Goal: Task Accomplishment & Management: Complete application form

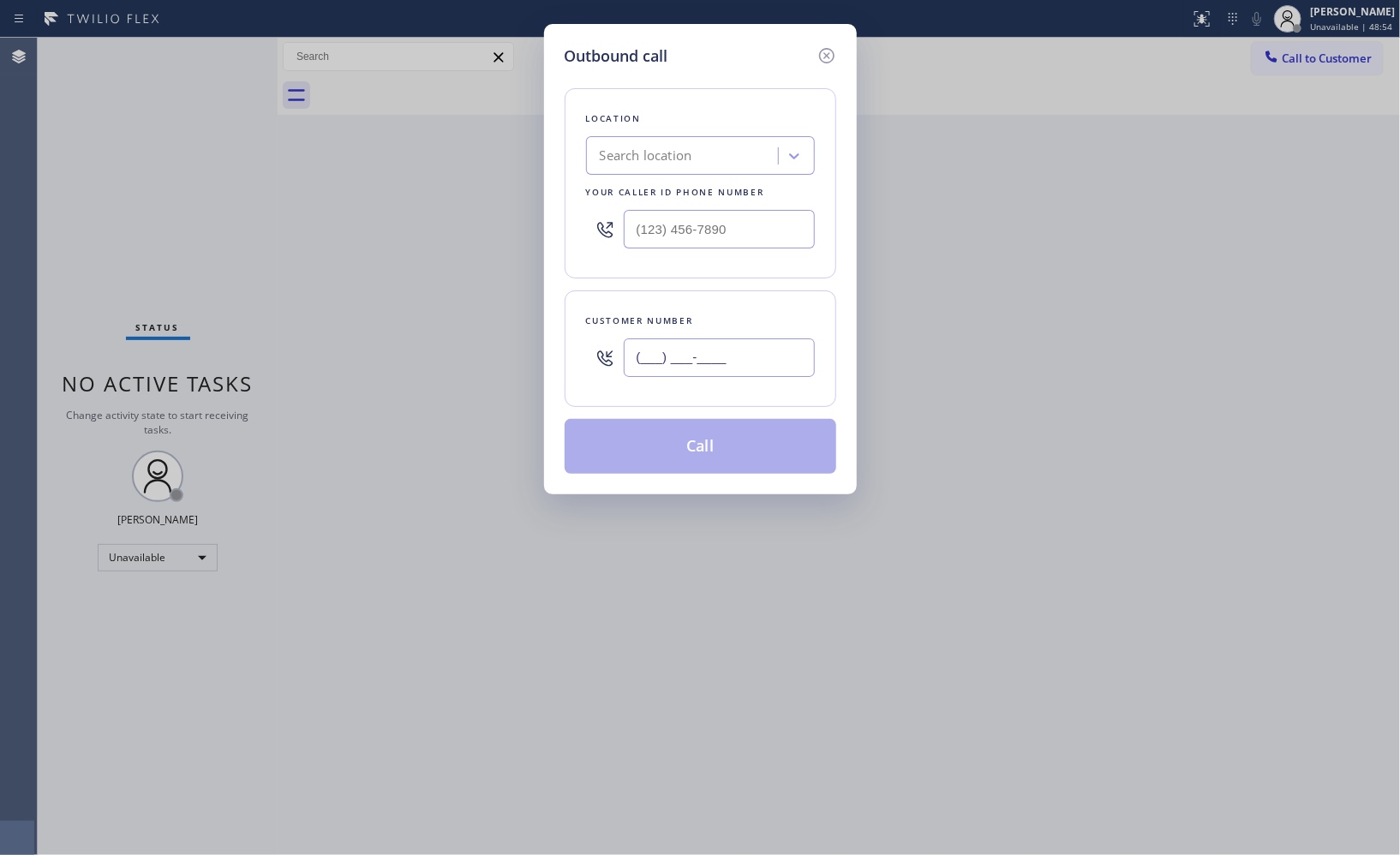
click at [743, 350] on input "(___) ___-____" at bounding box center [719, 357] width 191 height 39
paste input "408) 623-1516"
type input "[PHONE_NUMBER]"
drag, startPoint x: 731, startPoint y: 219, endPoint x: 567, endPoint y: 220, distance: 164.0
click at [571, 227] on div "Location Search location Your caller id phone number (___) ___-____" at bounding box center [701, 183] width 272 height 190
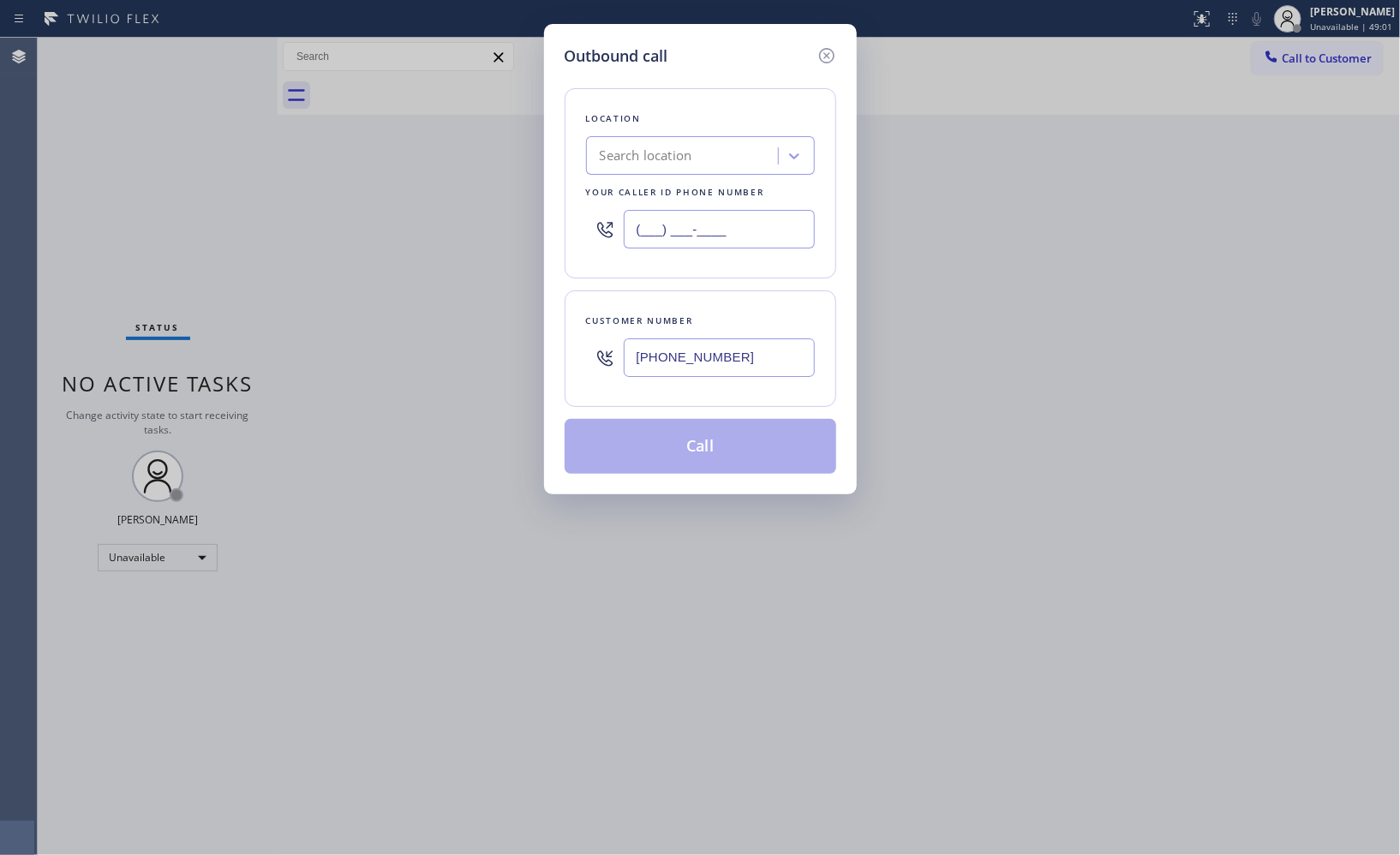
paste input "510) 880-3442"
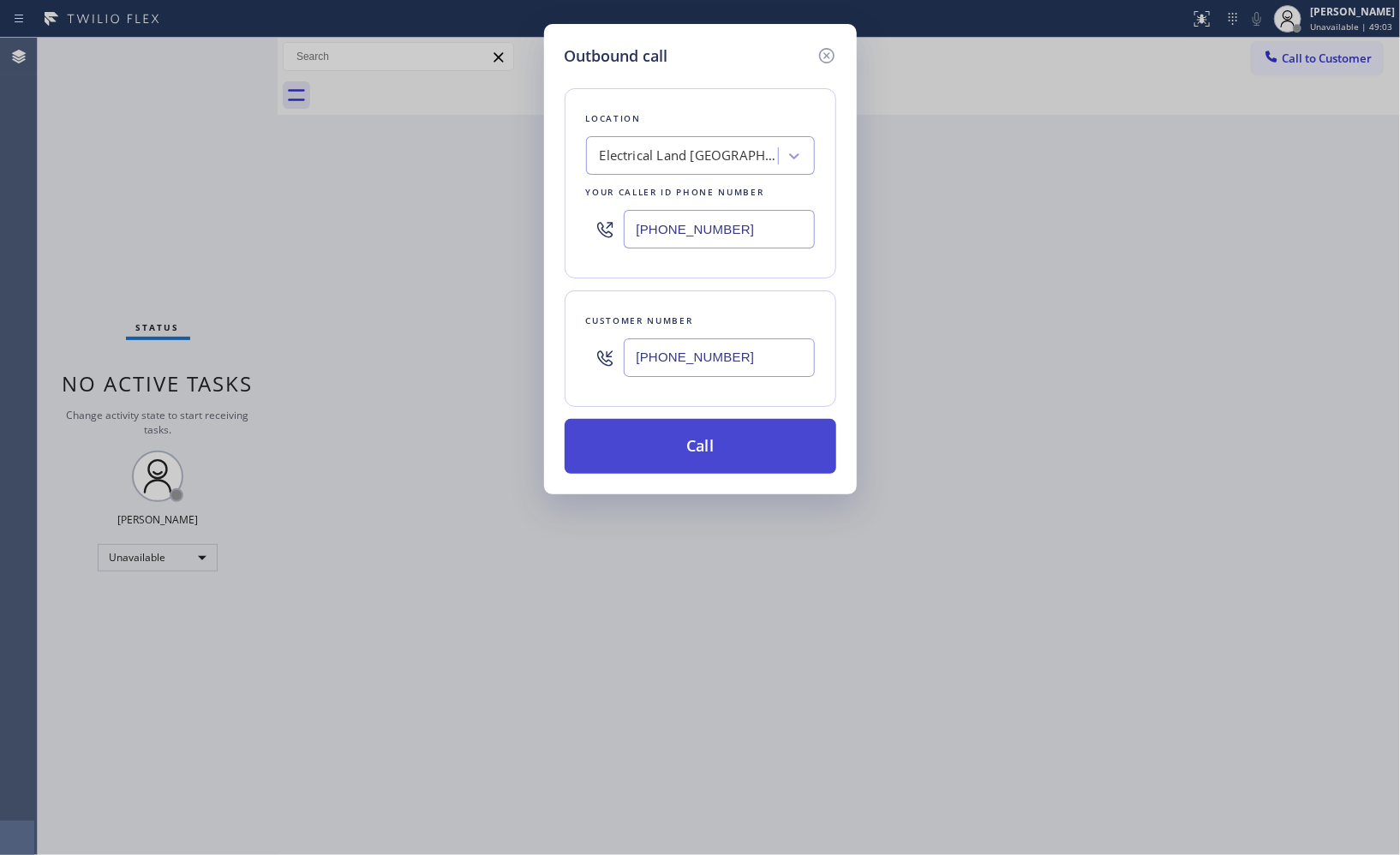
type input "[PHONE_NUMBER]"
click at [716, 450] on button "Call" at bounding box center [701, 446] width 272 height 54
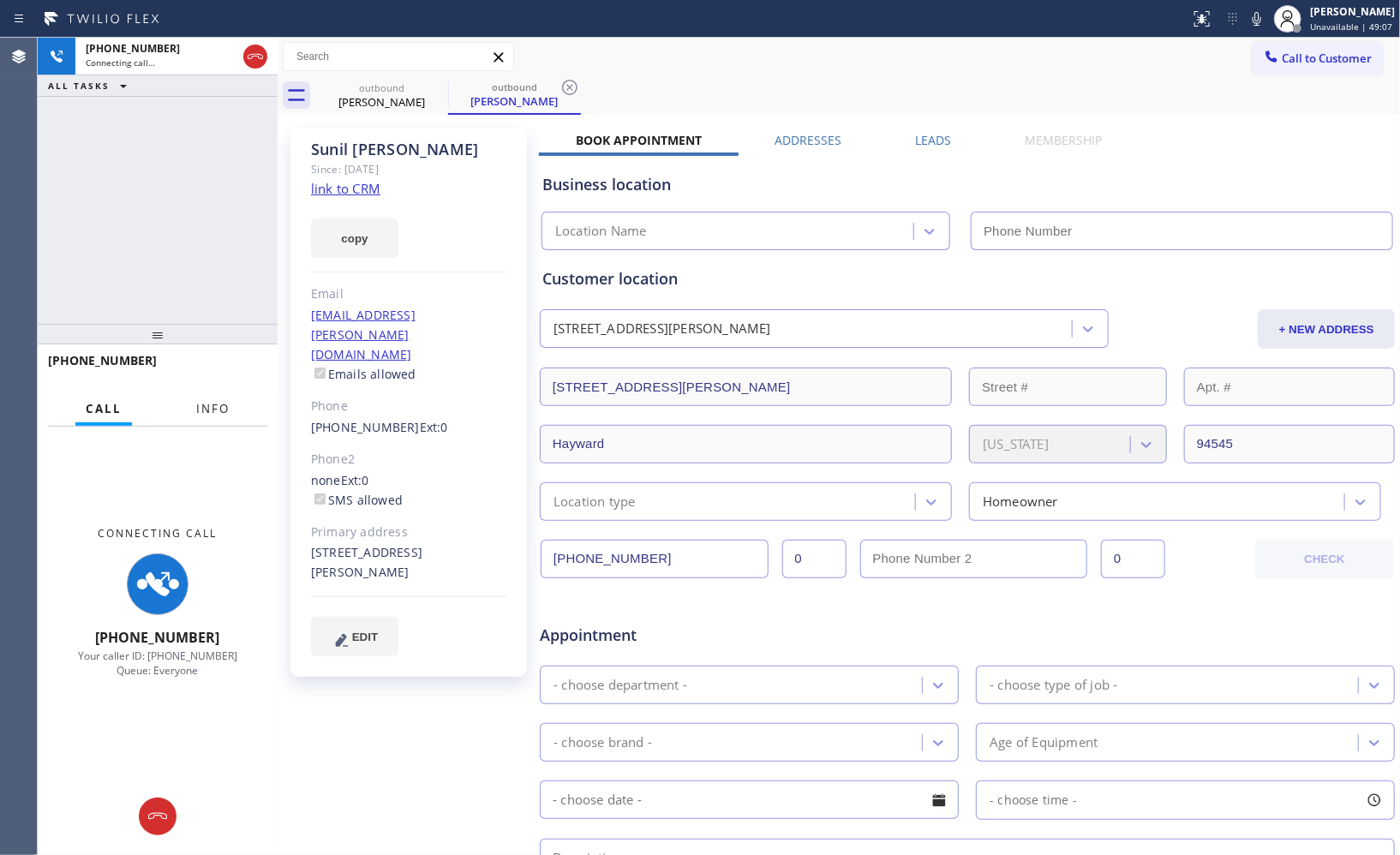
click at [228, 399] on button "Info" at bounding box center [213, 409] width 54 height 34
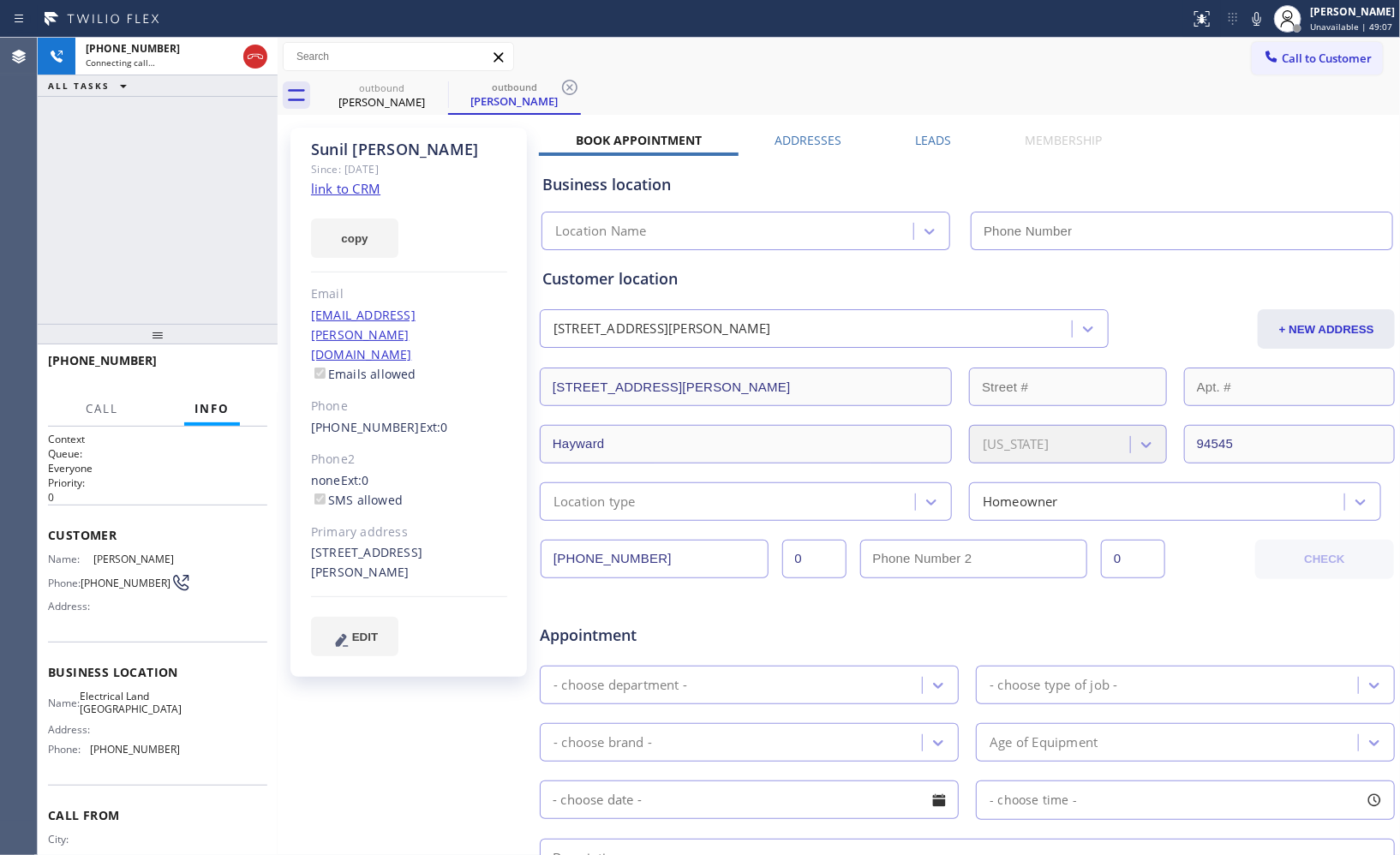
type input "[PHONE_NUMBER]"
click at [559, 83] on icon at bounding box center [569, 87] width 21 height 21
drag, startPoint x: 163, startPoint y: 341, endPoint x: 183, endPoint y: 201, distance: 141.4
click at [183, 324] on div at bounding box center [158, 334] width 240 height 21
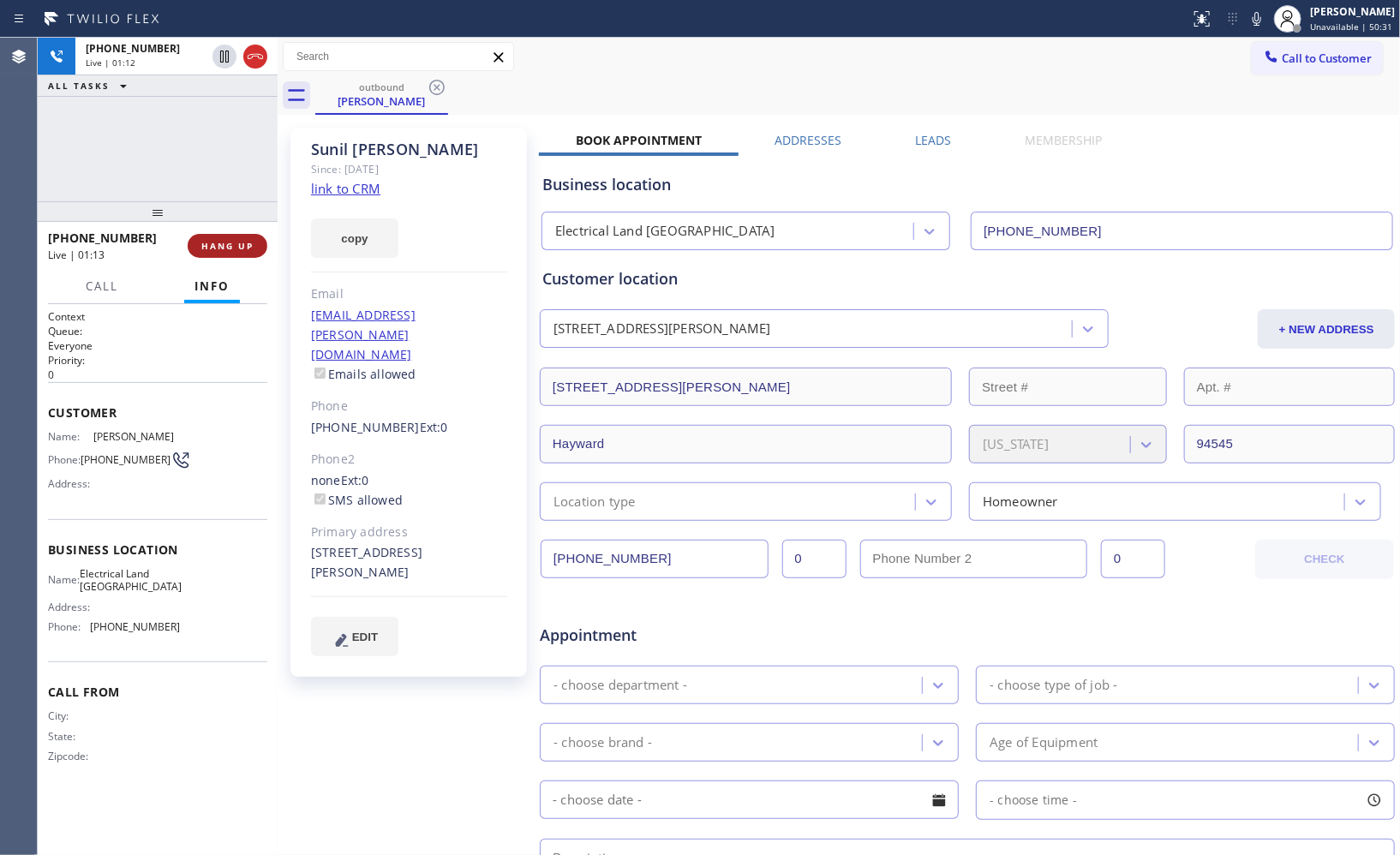
click at [240, 246] on span "HANG UP" at bounding box center [228, 246] width 53 height 12
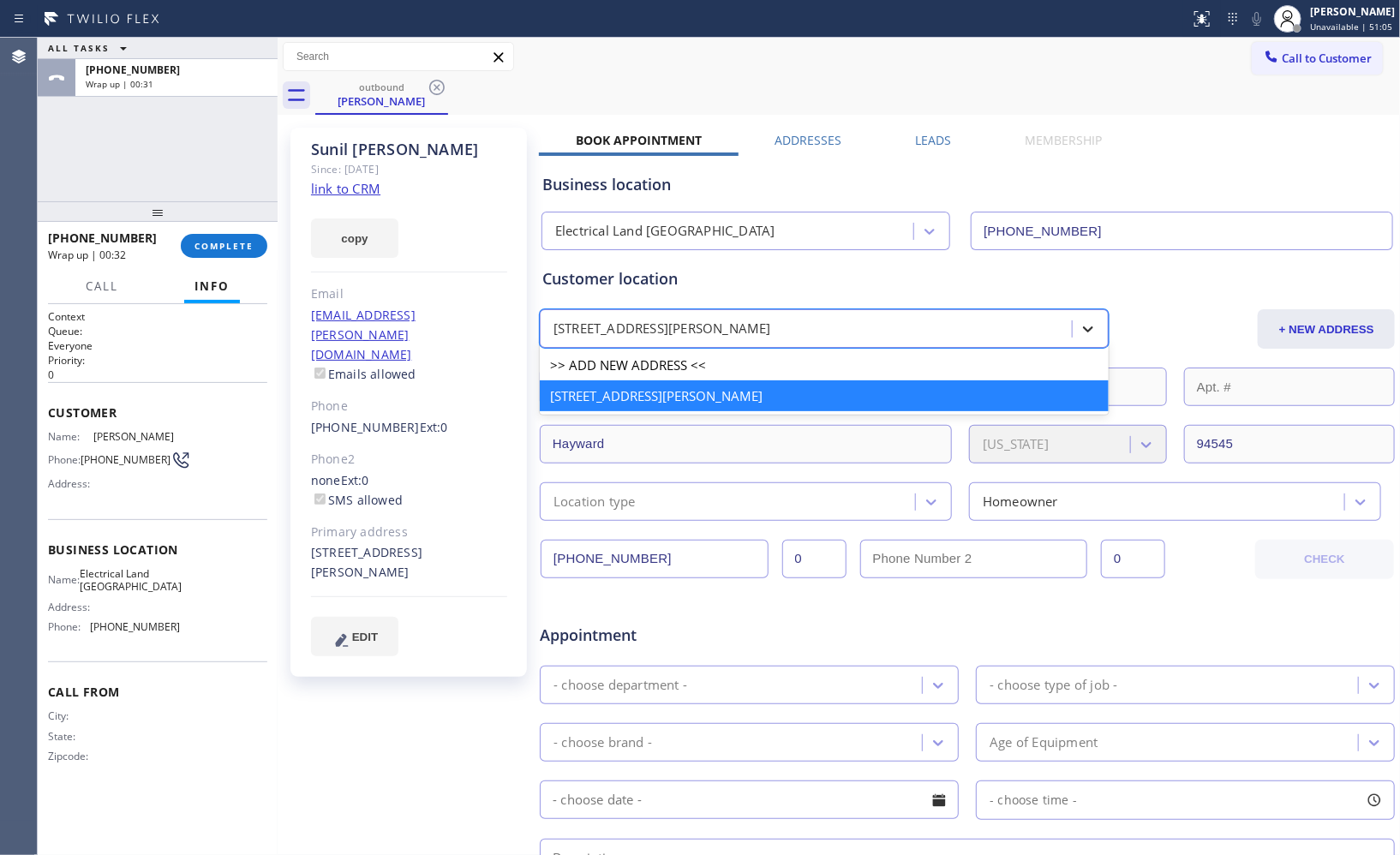
click at [1086, 322] on icon at bounding box center [1088, 328] width 17 height 17
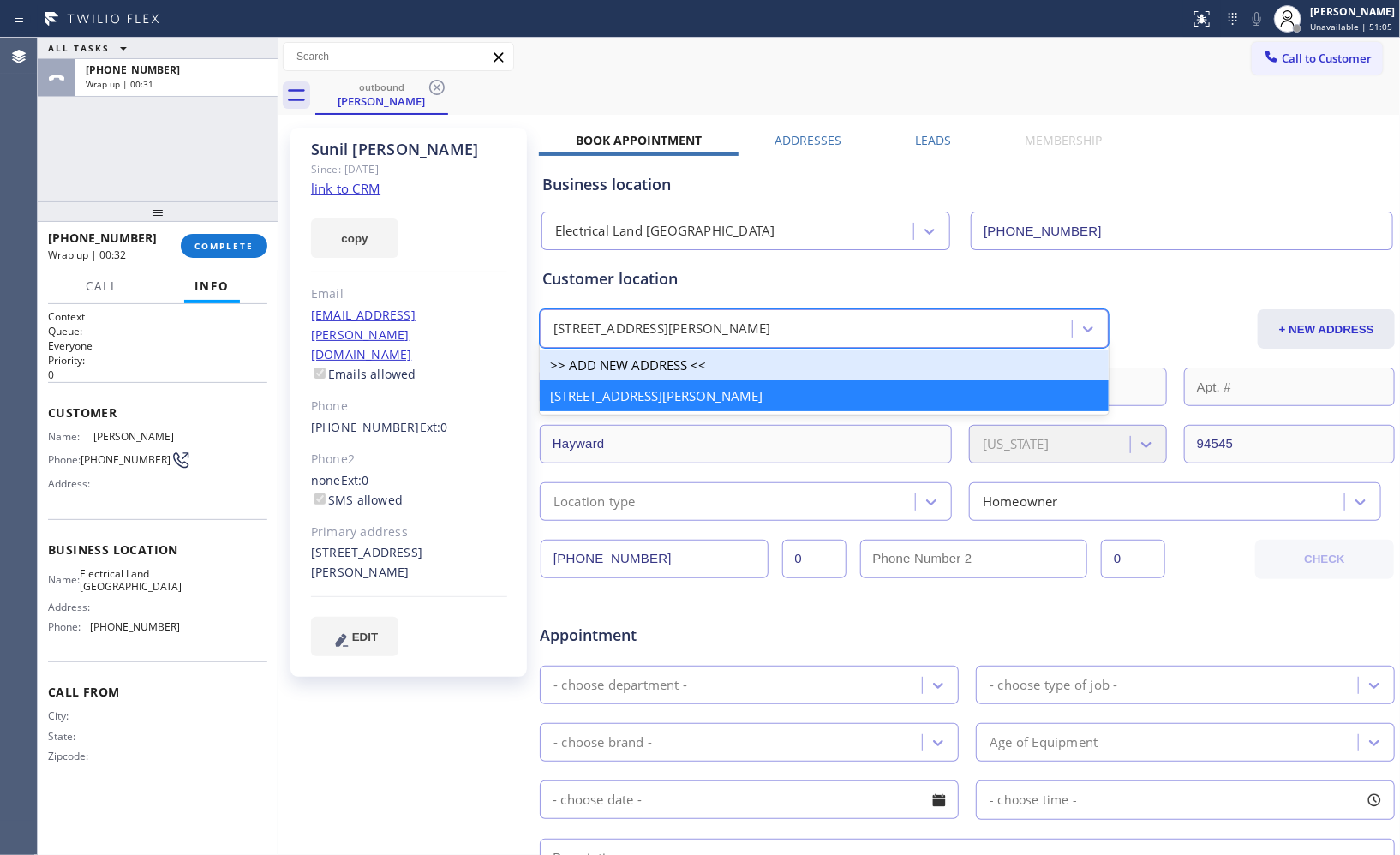
click at [700, 371] on div ">> ADD NEW ADDRESS <<" at bounding box center [824, 365] width 569 height 31
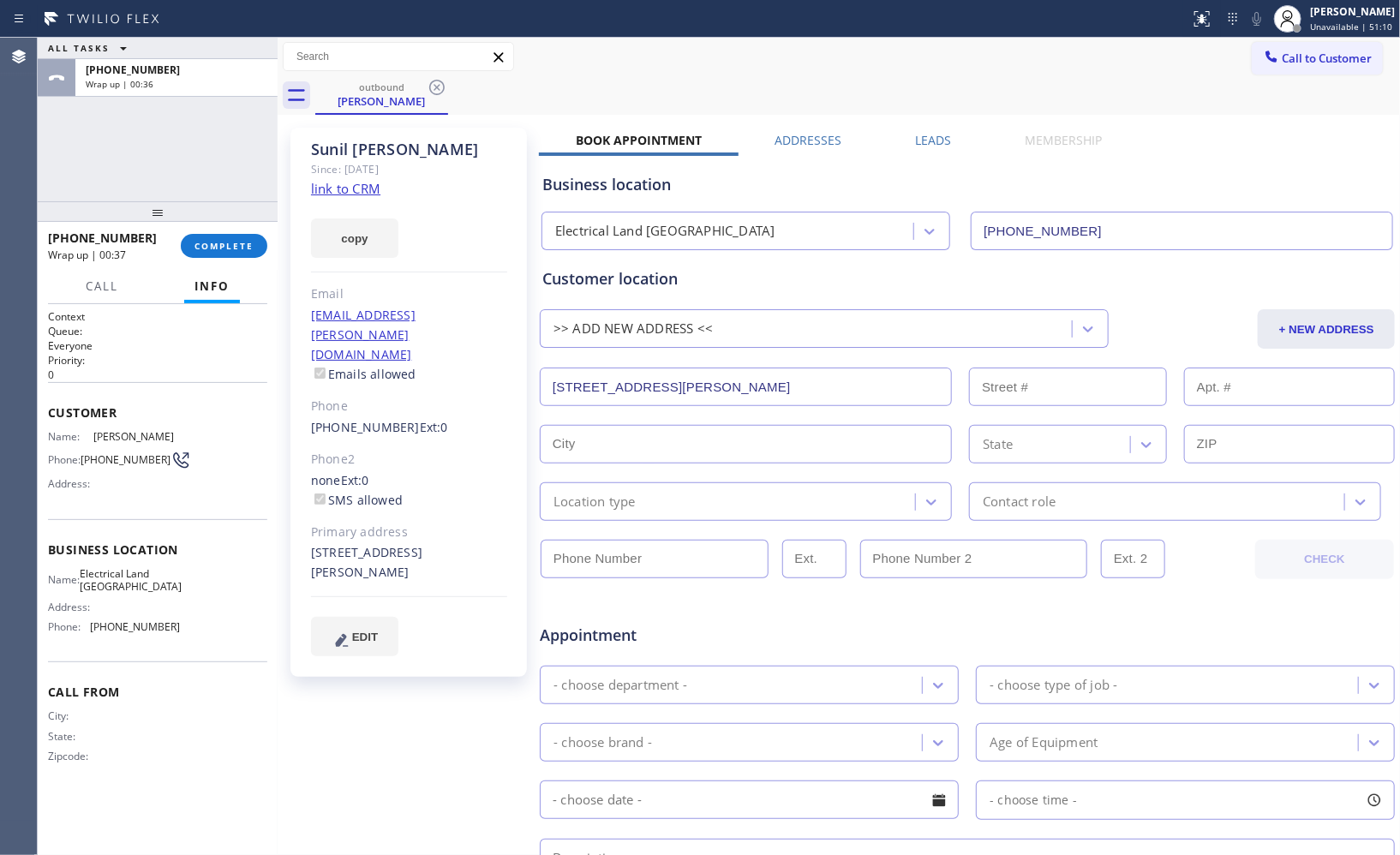
click at [612, 434] on input "text" at bounding box center [745, 444] width 413 height 39
click at [669, 386] on input "[STREET_ADDRESS][PERSON_NAME]" at bounding box center [745, 386] width 413 height 39
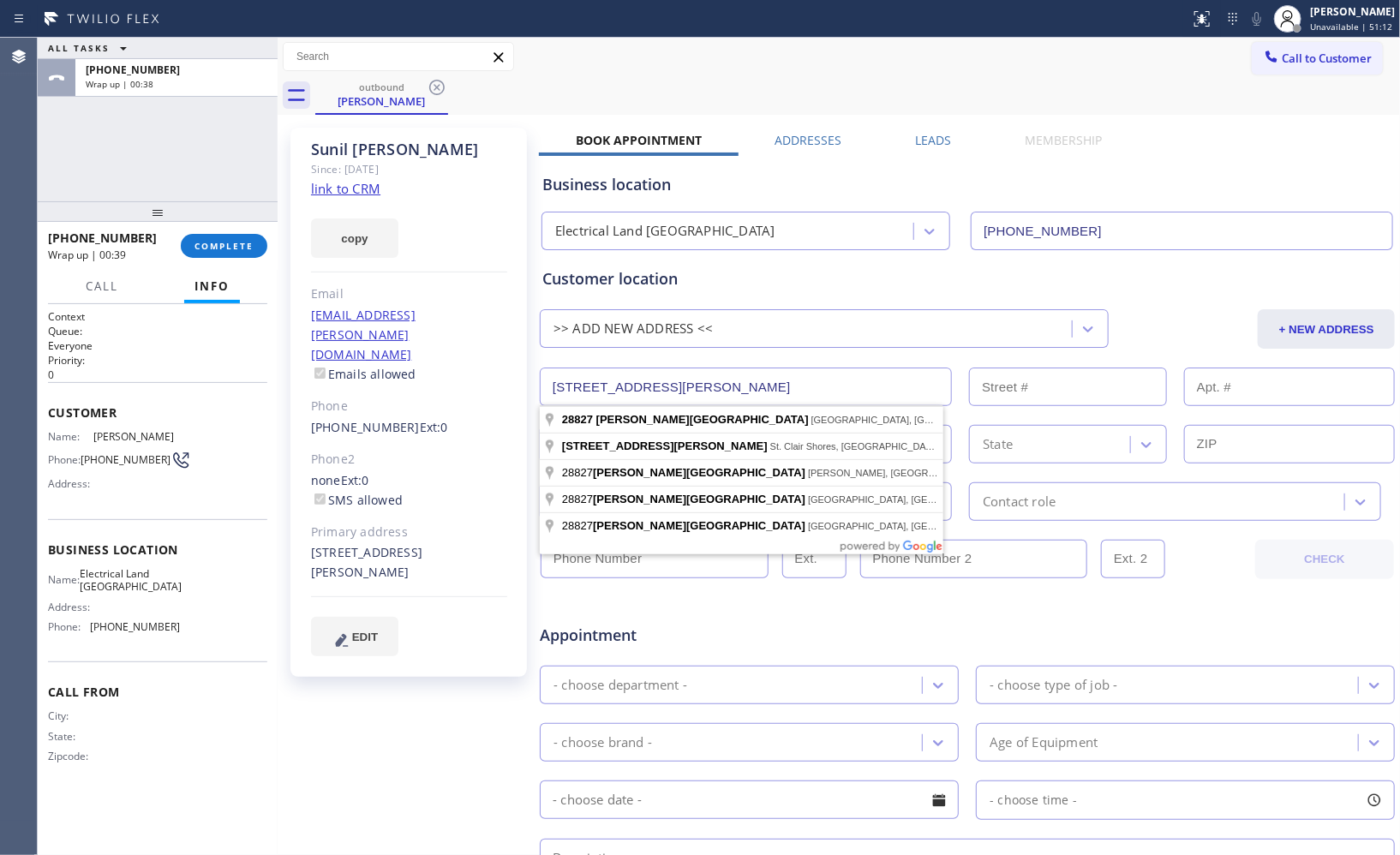
drag, startPoint x: 703, startPoint y: 386, endPoint x: 532, endPoint y: 377, distance: 171.2
click at [532, 377] on div "[PERSON_NAME] Since: [DATE] link to CRM copy Email [EMAIL_ADDRESS][PERSON_NAME]…" at bounding box center [839, 674] width 1114 height 1111
paste input "[STREET_ADDRESS][PERSON_NAME][PERSON_NAME]"
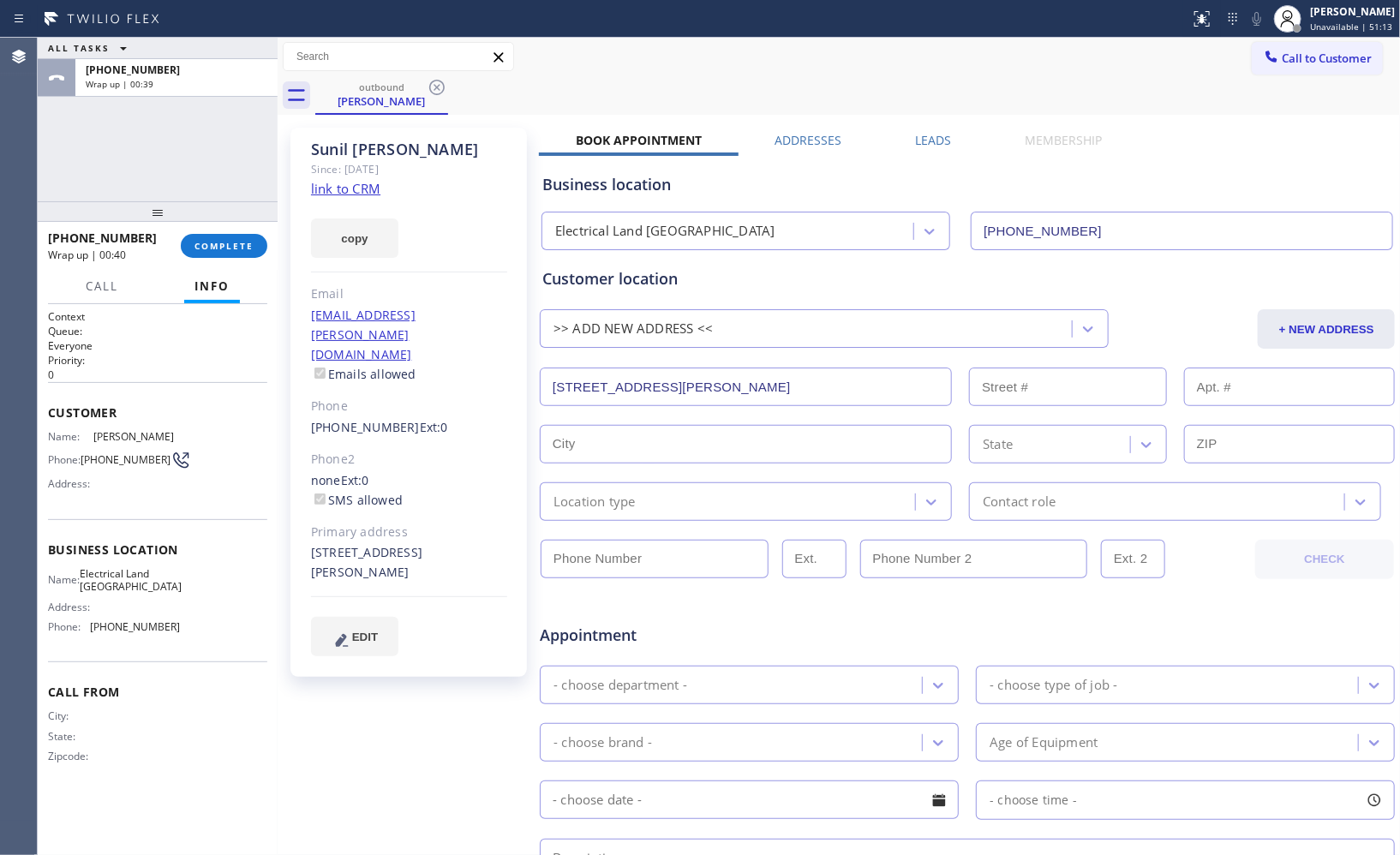
type input "1821 [PERSON_NAME] Dr"
type input "1821"
type input "Santa [PERSON_NAME]"
type input "95054"
click at [927, 503] on icon at bounding box center [931, 502] width 10 height 6
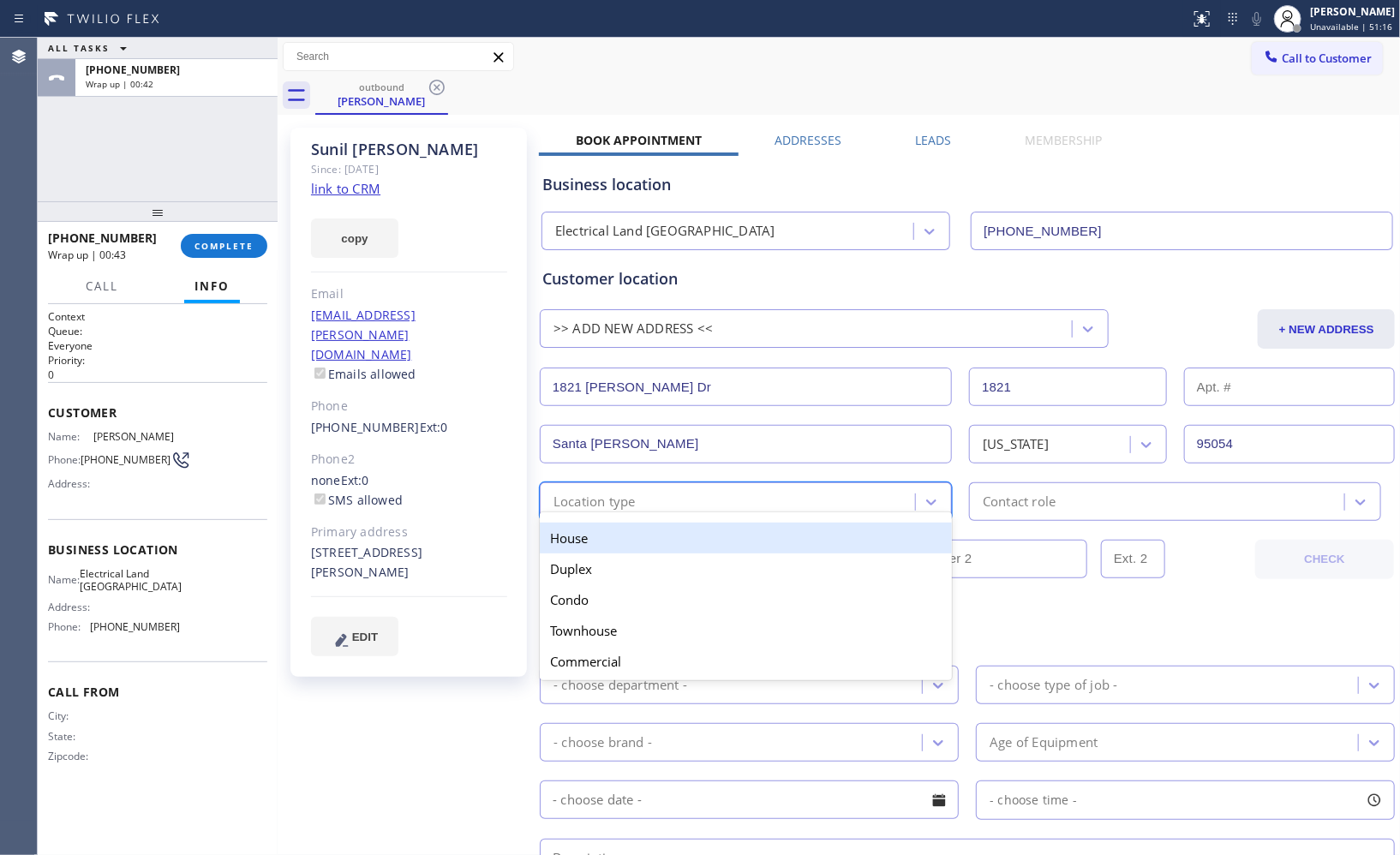
click at [644, 532] on div "House" at bounding box center [745, 539] width 413 height 31
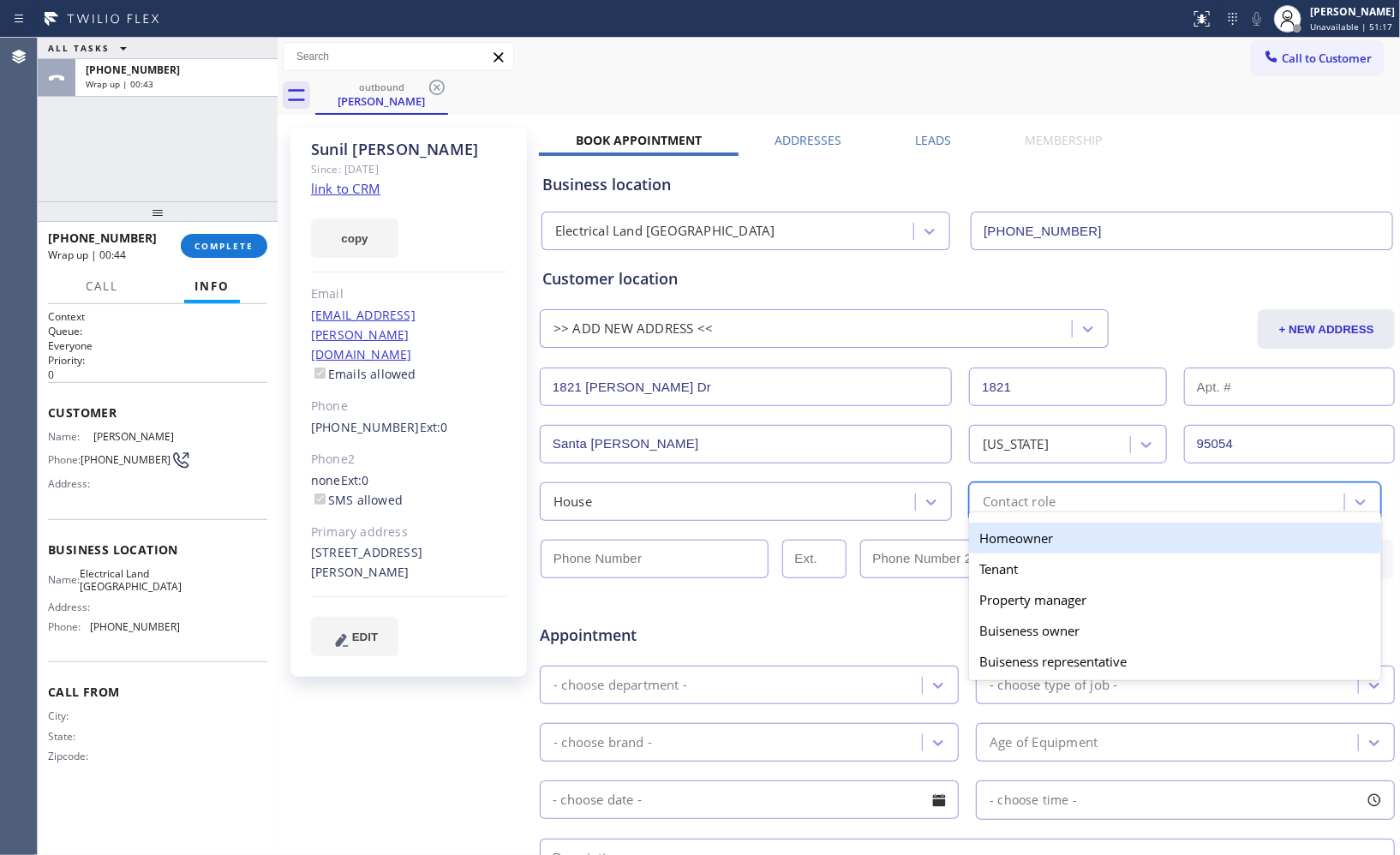
click at [1085, 502] on div "Contact role" at bounding box center [1160, 501] width 370 height 30
click at [1040, 542] on div "Homeowner" at bounding box center [1175, 539] width 413 height 31
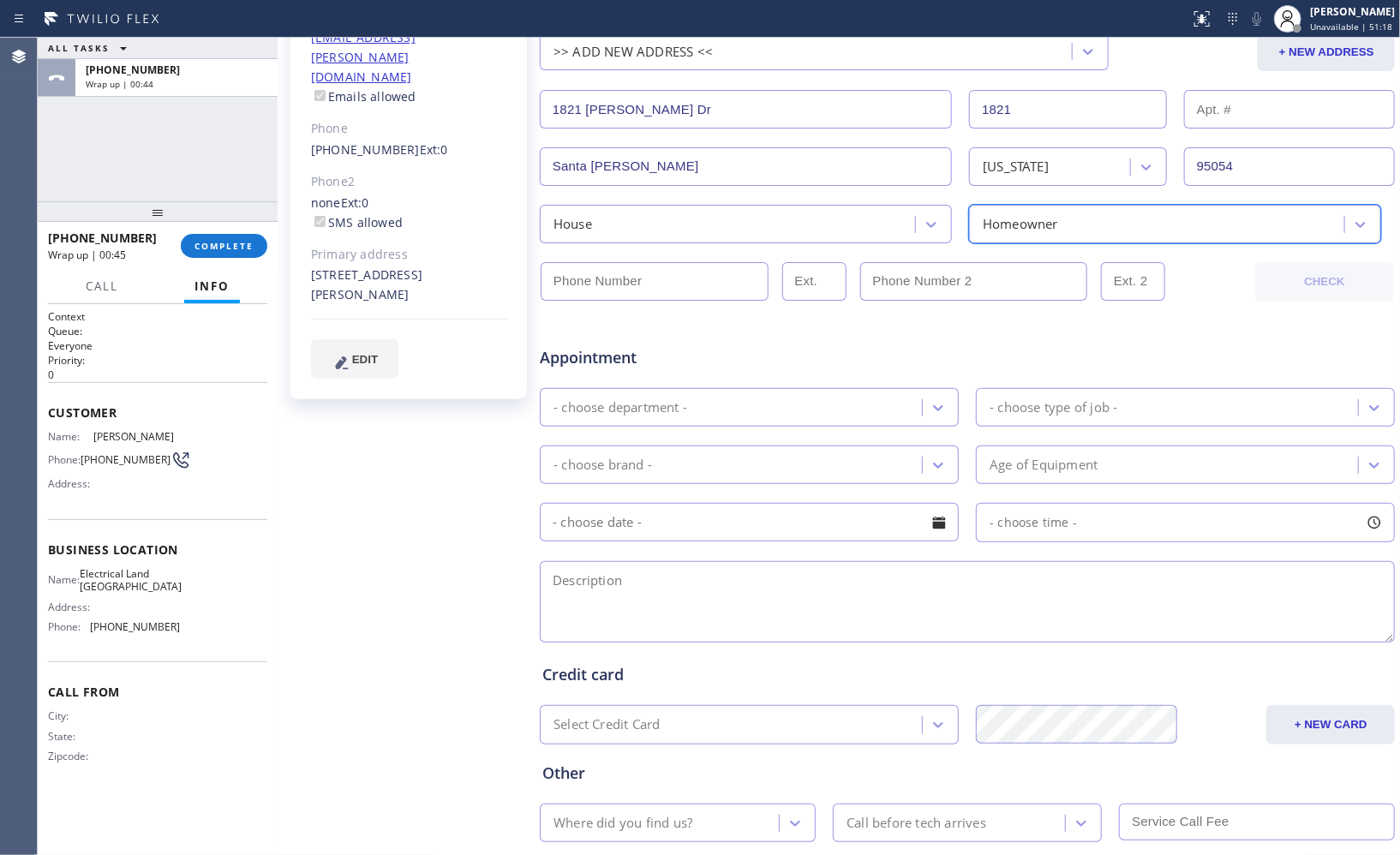
scroll to position [286, 0]
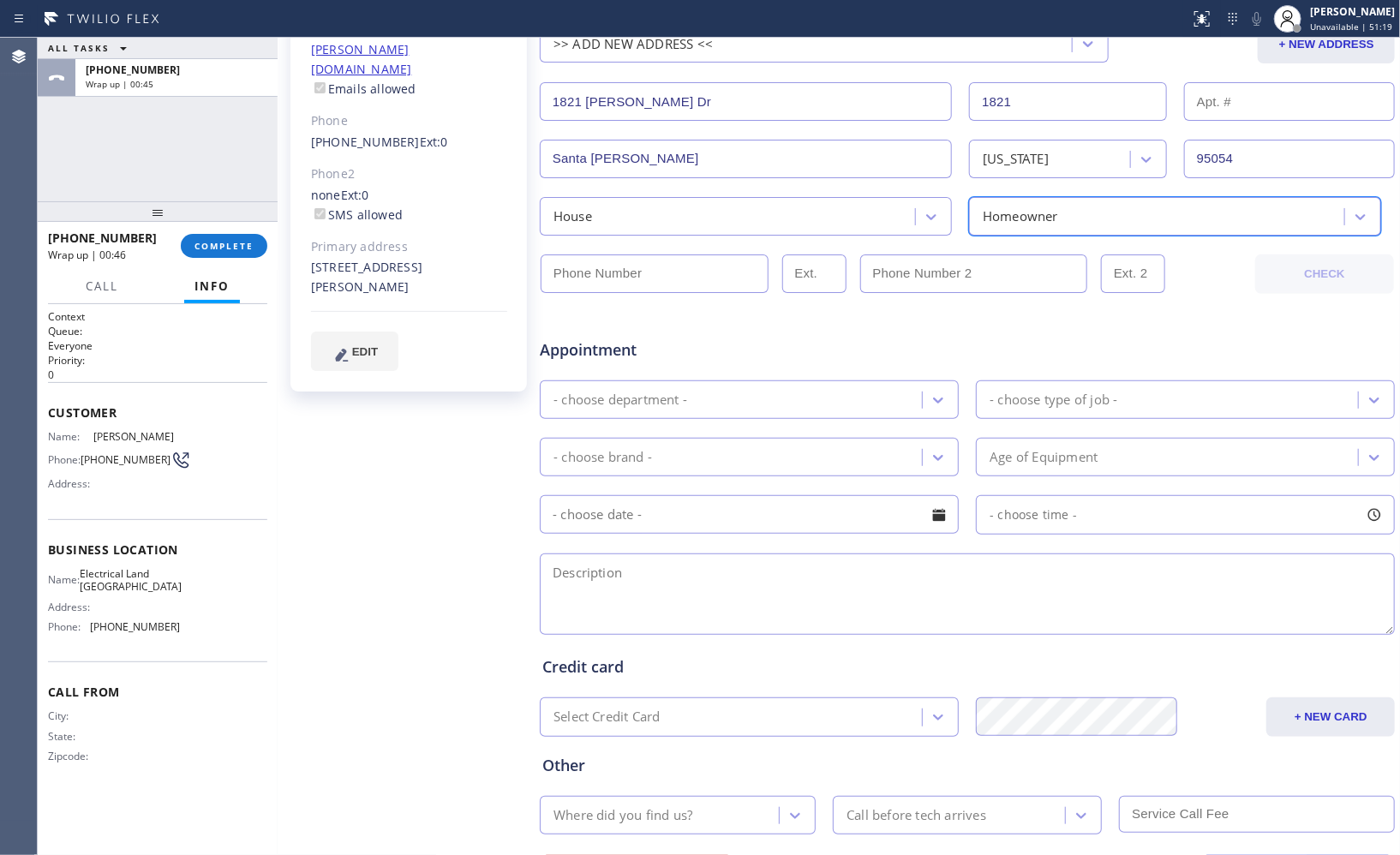
type input "(___) ___-____"
click at [637, 272] on input "(___) ___-____" at bounding box center [654, 274] width 228 height 39
drag, startPoint x: 84, startPoint y: 455, endPoint x: 158, endPoint y: 461, distance: 74.2
click at [158, 461] on div "Phone: [PHONE_NUMBER]" at bounding box center [114, 460] width 132 height 21
copy div "[PHONE_NUMBER]"
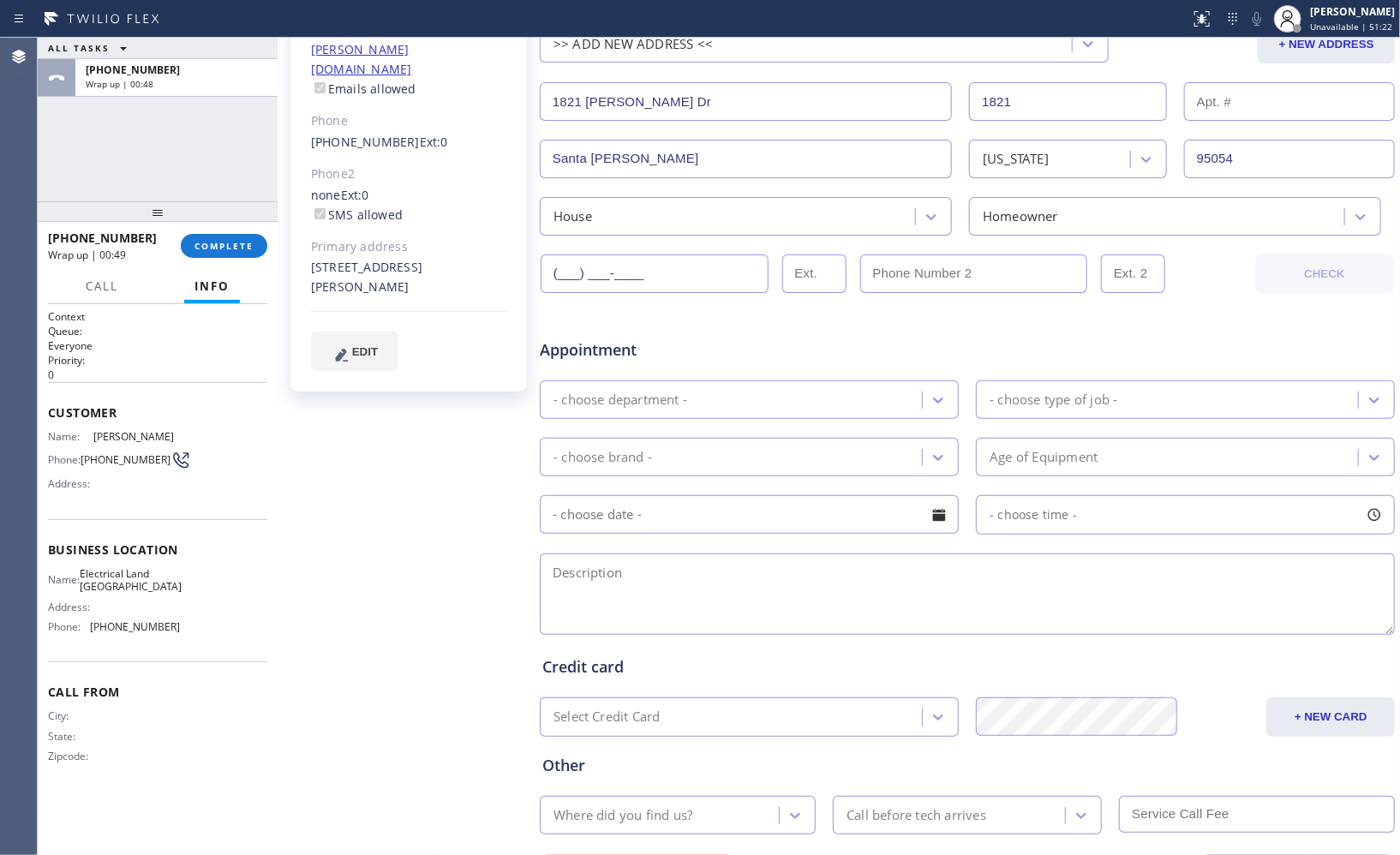
click at [597, 279] on input "(___) ___-____" at bounding box center [654, 274] width 228 height 39
paste input "408) 623-1516"
type input "[PHONE_NUMBER]"
click at [930, 394] on icon at bounding box center [938, 400] width 17 height 17
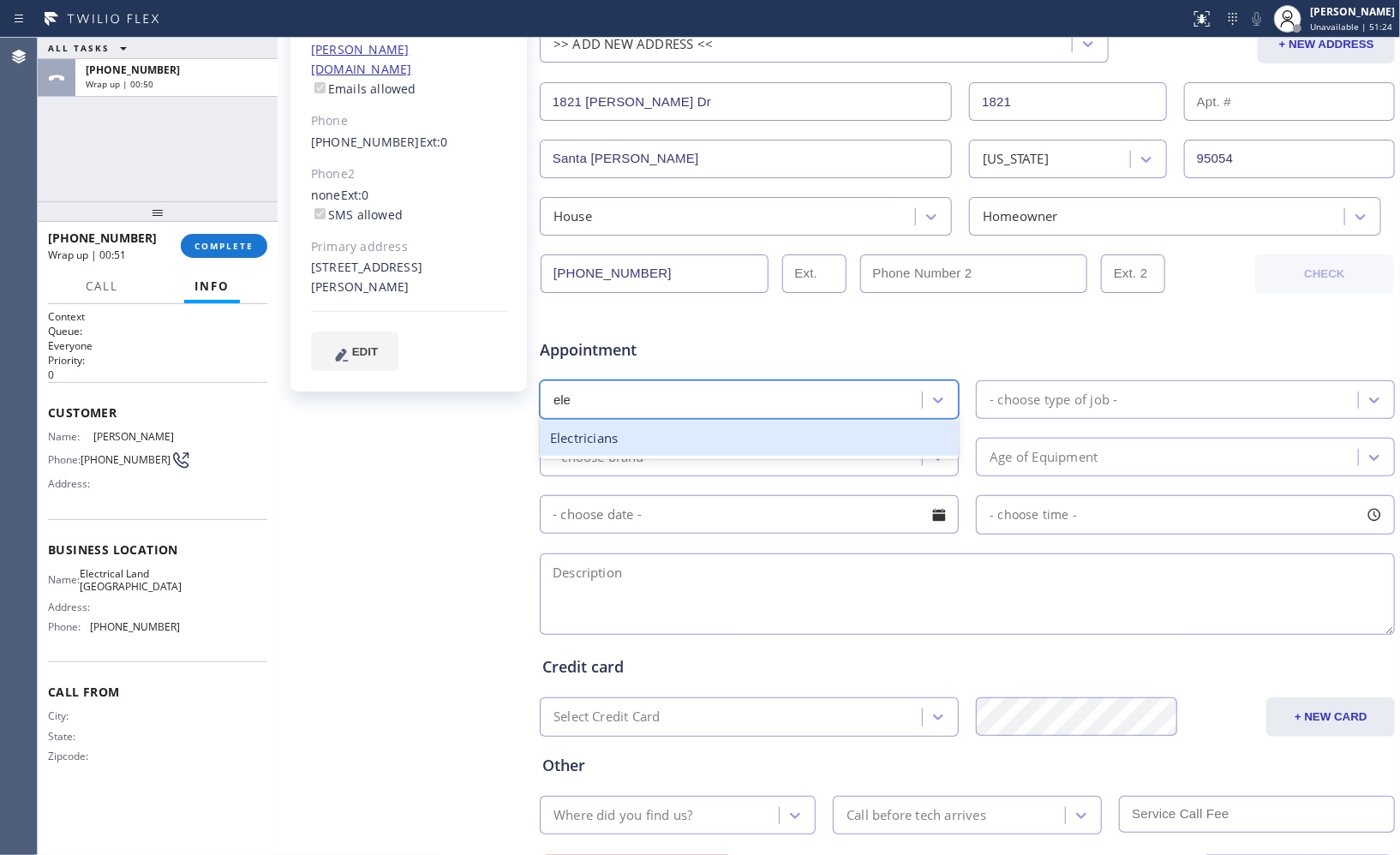
click at [849, 455] on div "Electricians" at bounding box center [749, 438] width 419 height 42
type input "ele"
click at [1132, 403] on div "- choose type of job -" at bounding box center [1170, 399] width 377 height 30
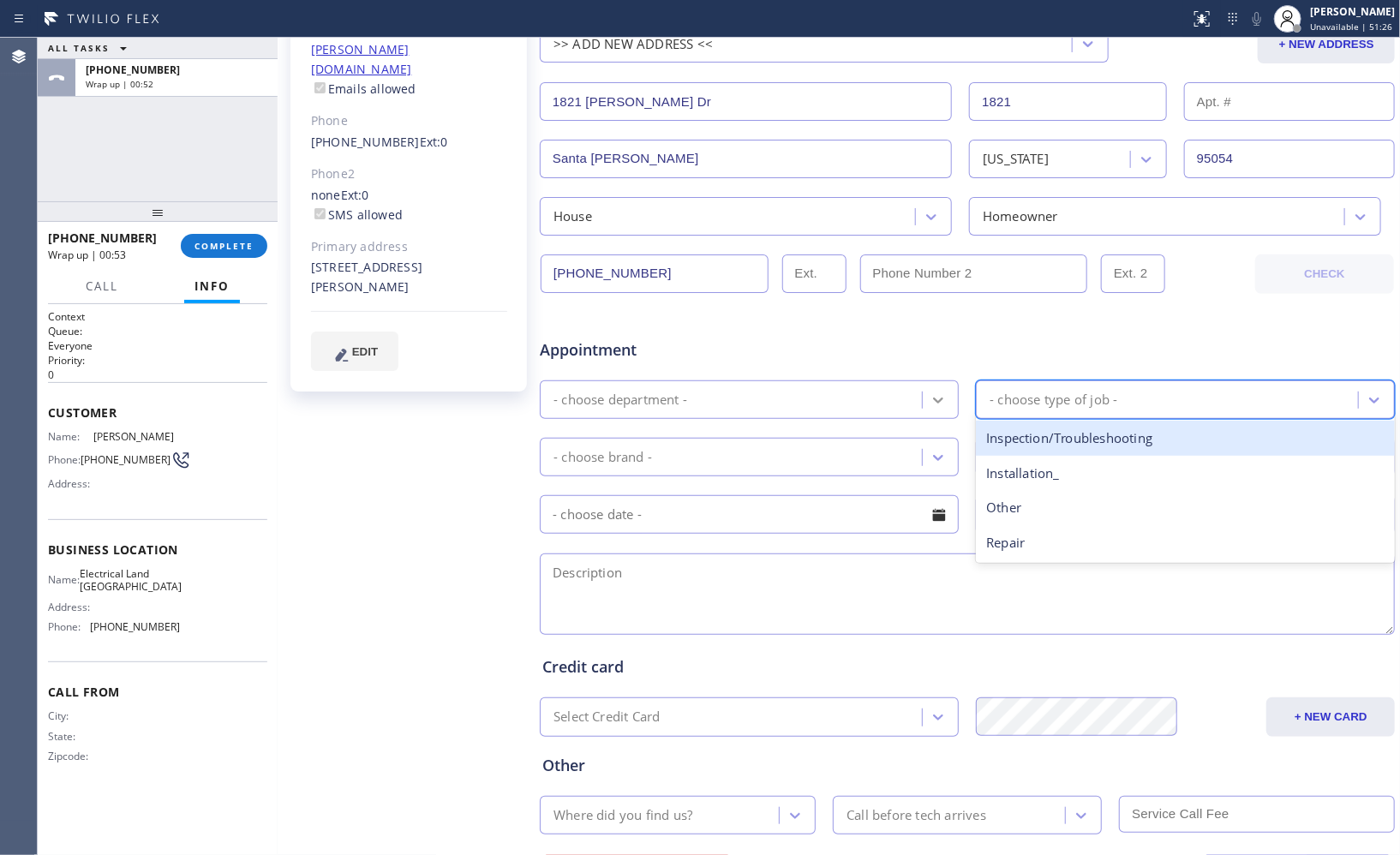
click at [930, 399] on icon at bounding box center [938, 400] width 17 height 17
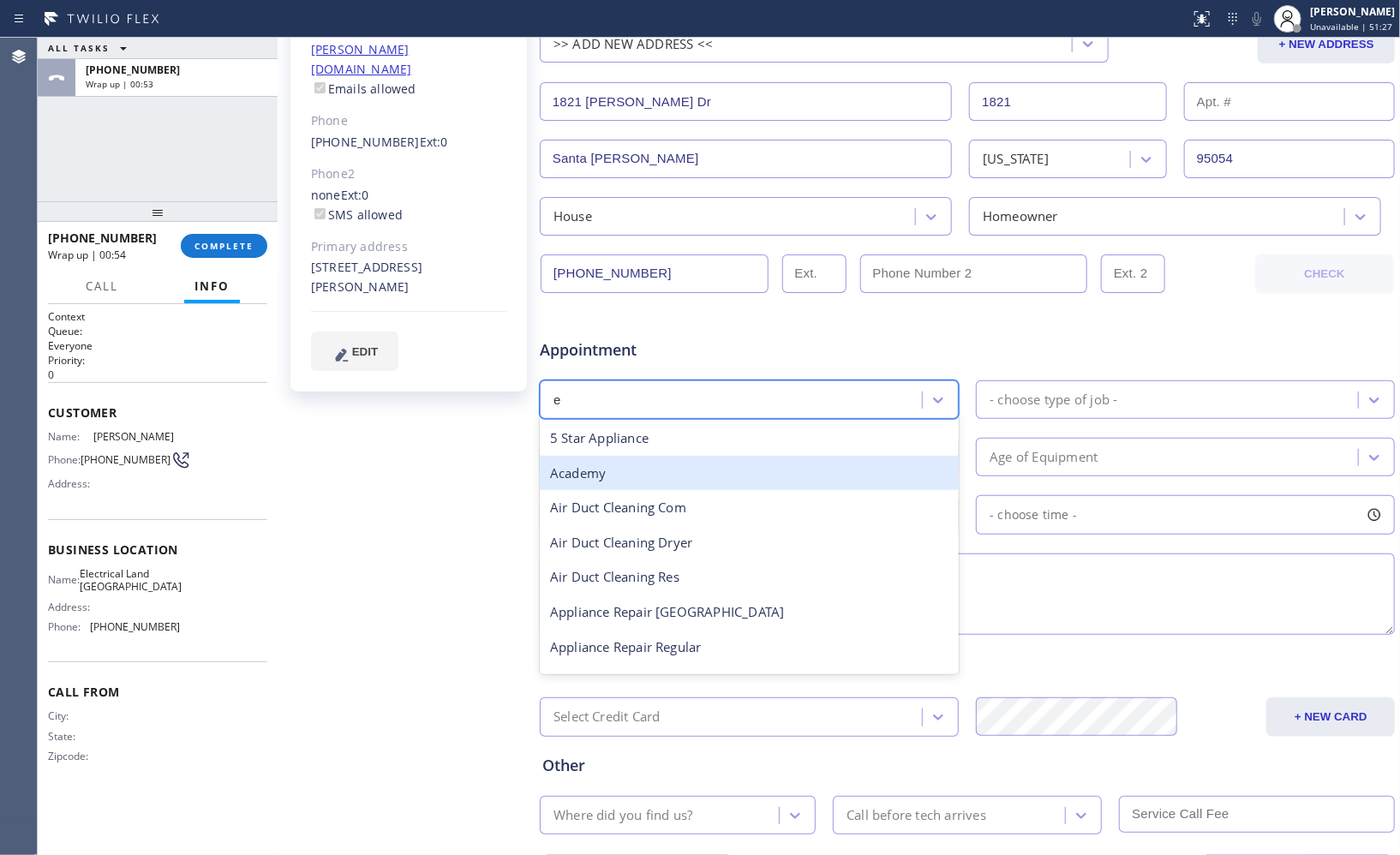
type input "el"
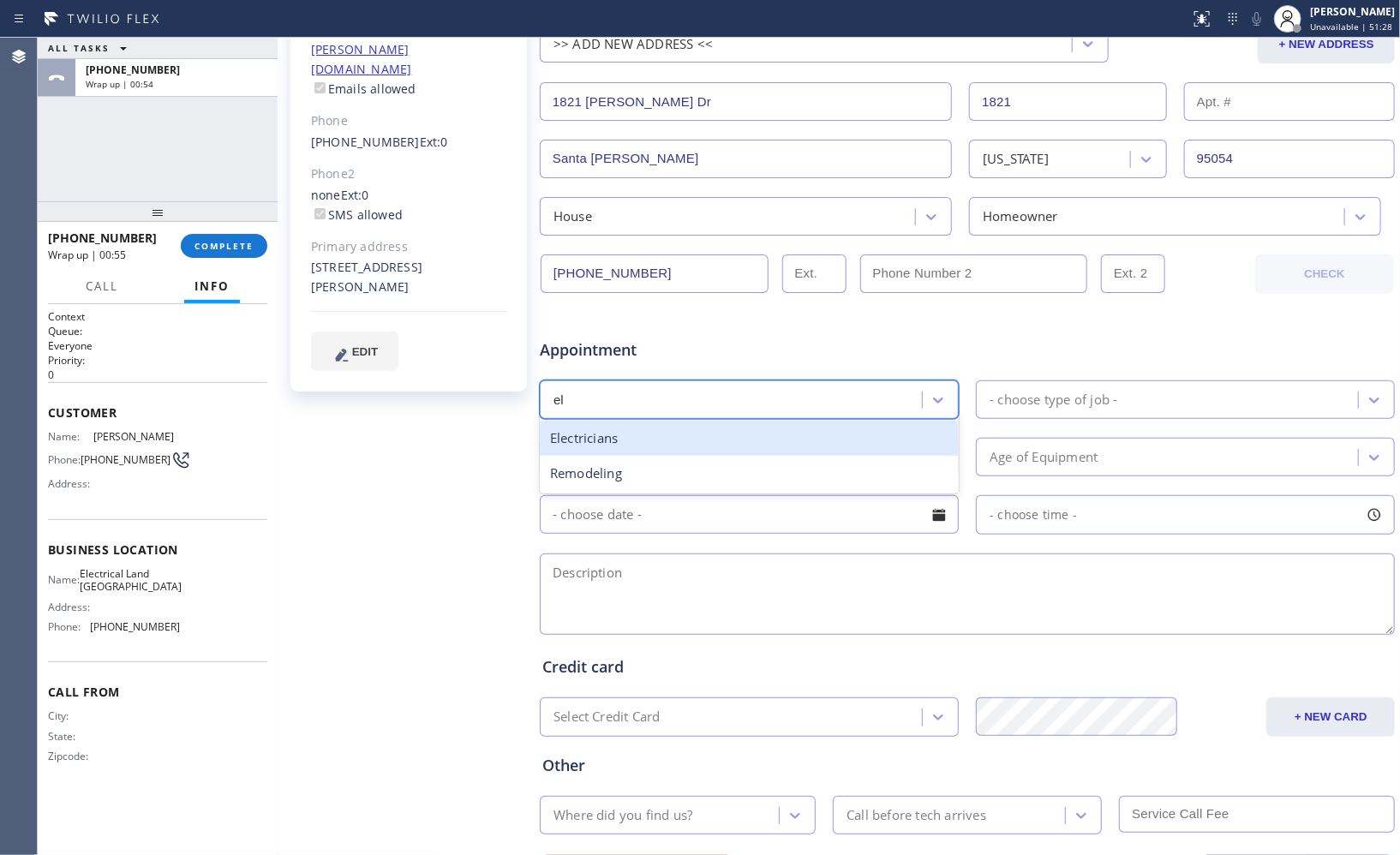
click at [658, 443] on div "Electricians" at bounding box center [749, 438] width 419 height 35
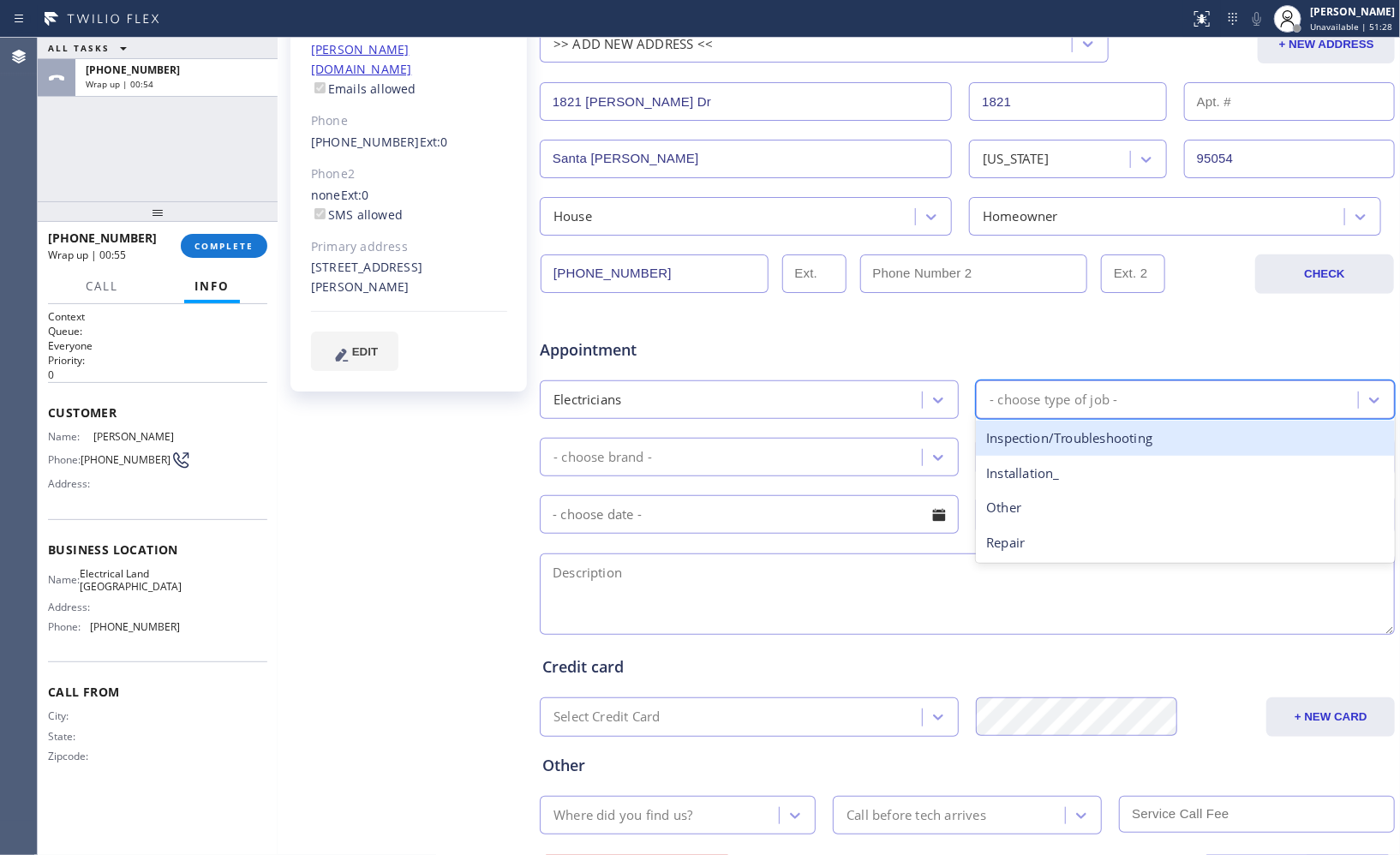
click at [1082, 412] on div "- choose type of job -" at bounding box center [1170, 399] width 377 height 30
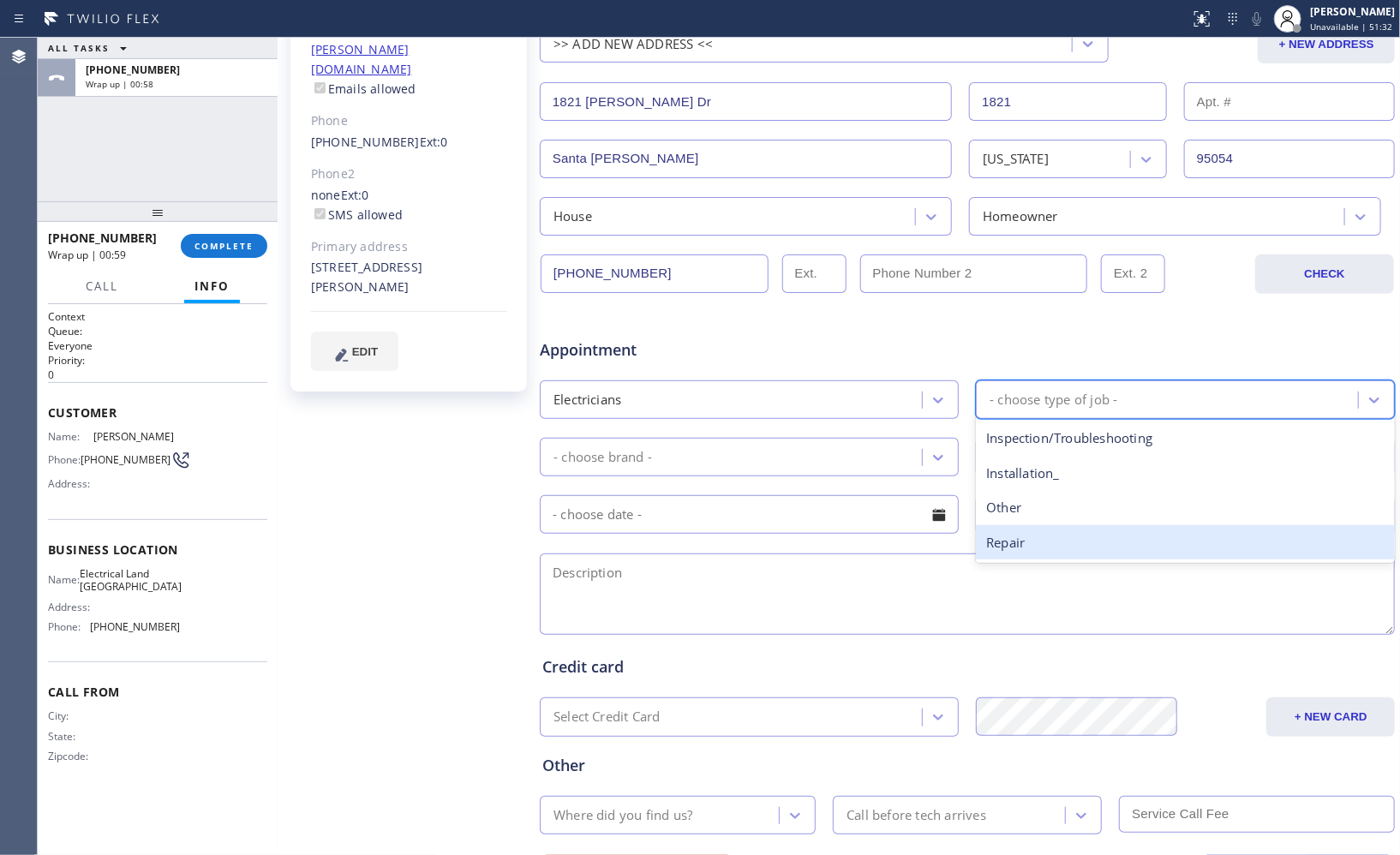
click at [1035, 533] on div "Repair" at bounding box center [1186, 542] width 419 height 35
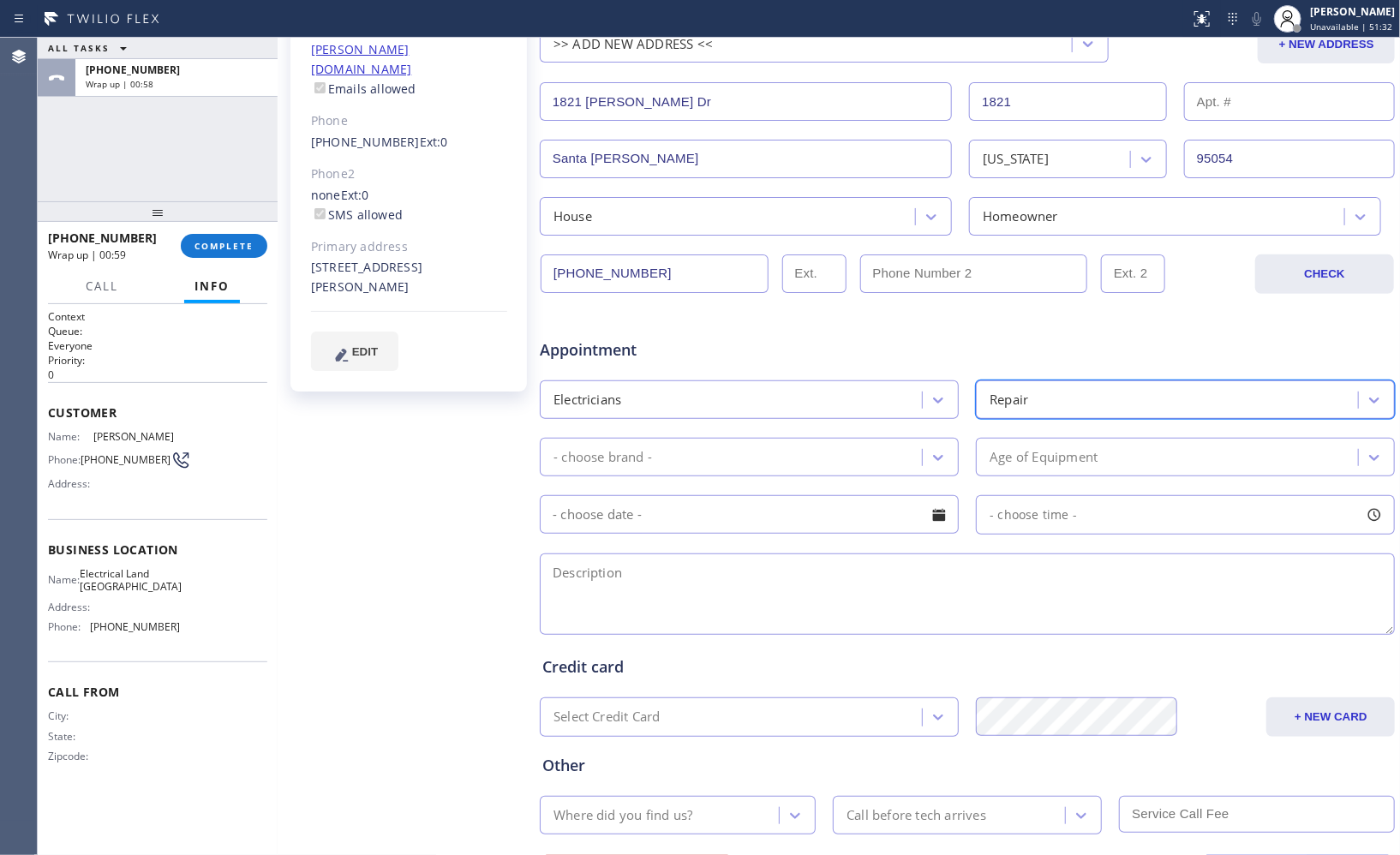
click at [783, 470] on div "- choose brand -" at bounding box center [734, 457] width 377 height 30
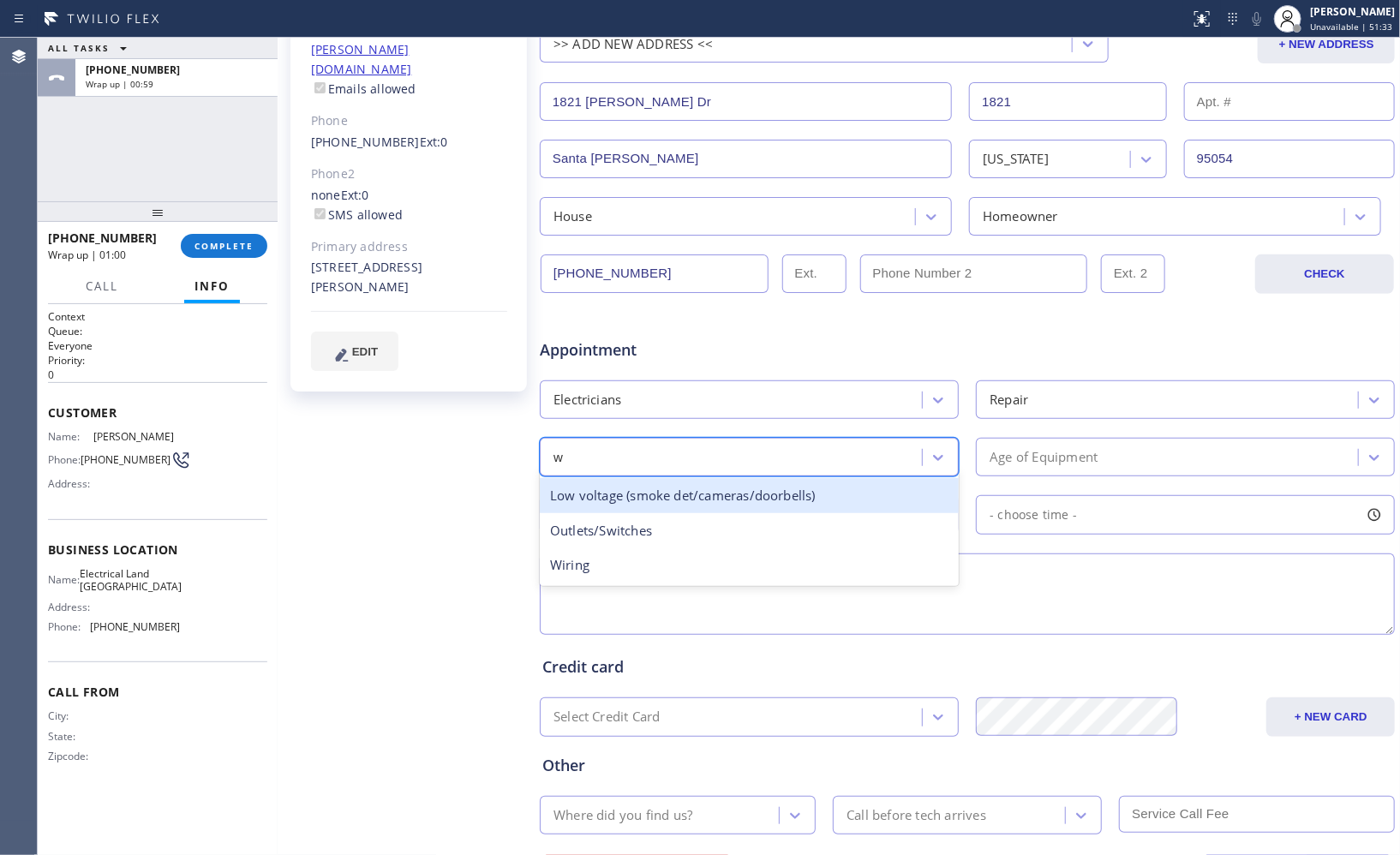
type input "wi"
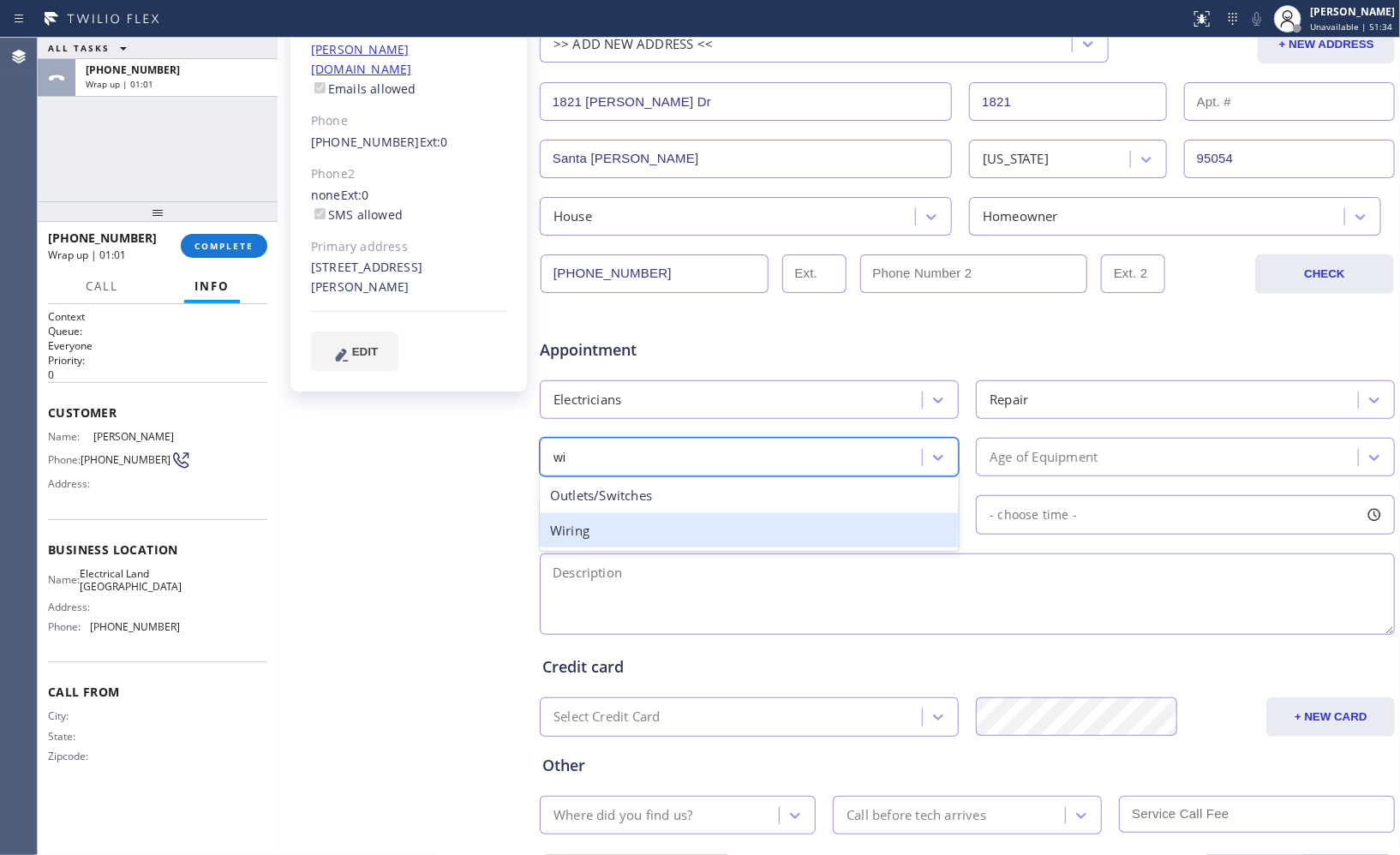
click at [682, 539] on div "Wiring" at bounding box center [749, 530] width 419 height 35
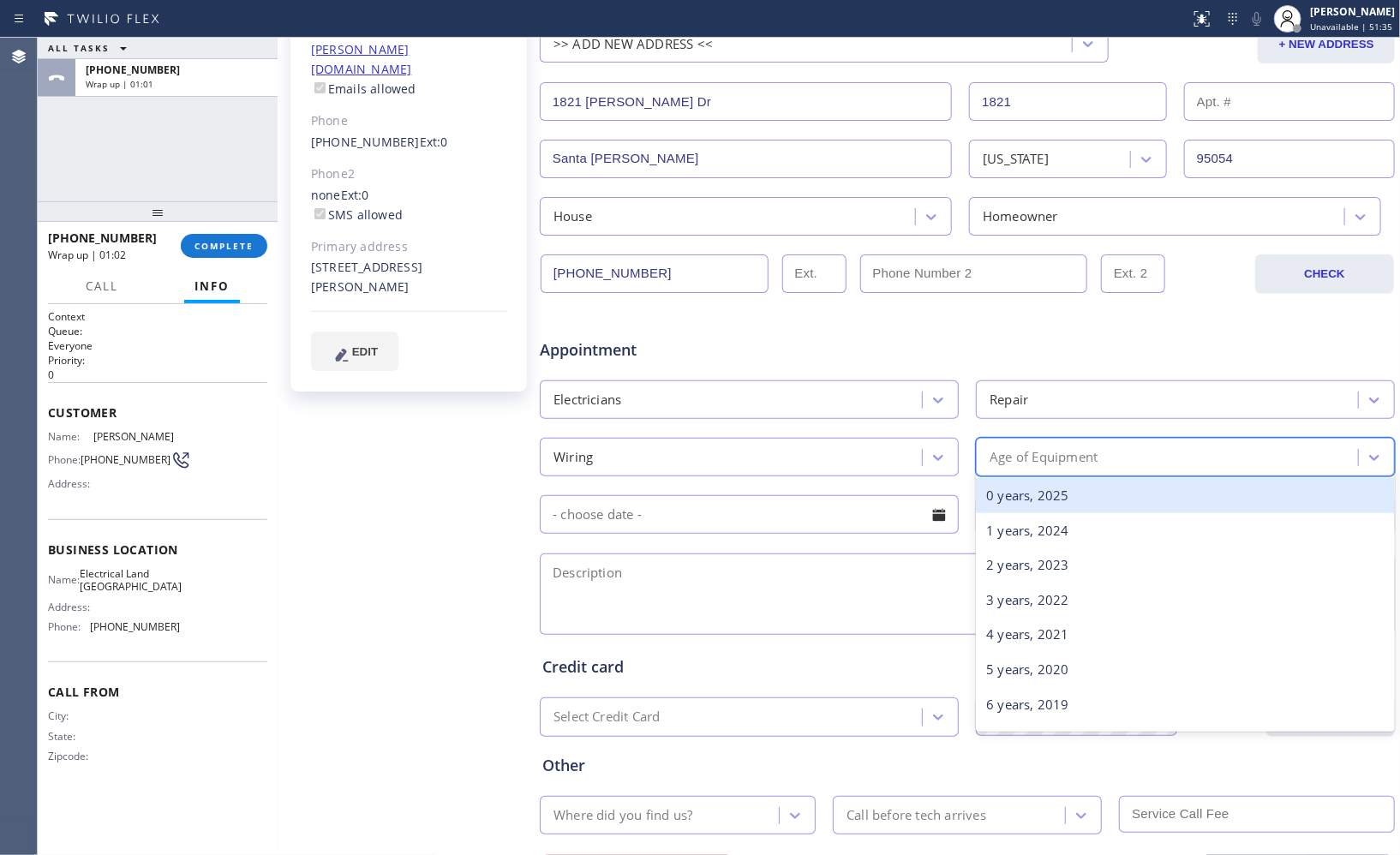
click at [1034, 445] on div "Age of Equipment" at bounding box center [1170, 457] width 377 height 30
click at [1022, 500] on div "0 years, 2025" at bounding box center [1186, 495] width 419 height 35
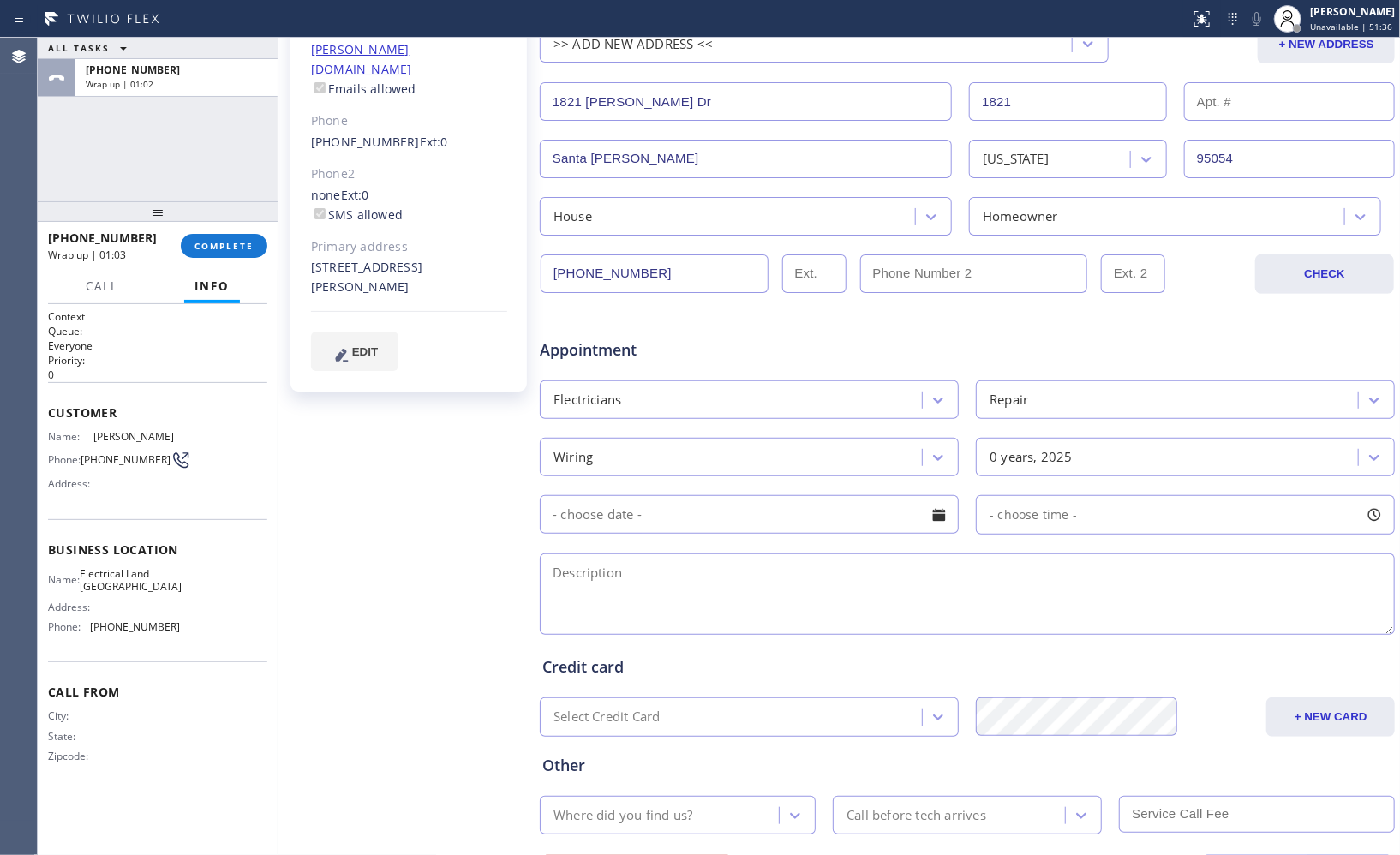
click at [927, 515] on div at bounding box center [939, 515] width 29 height 29
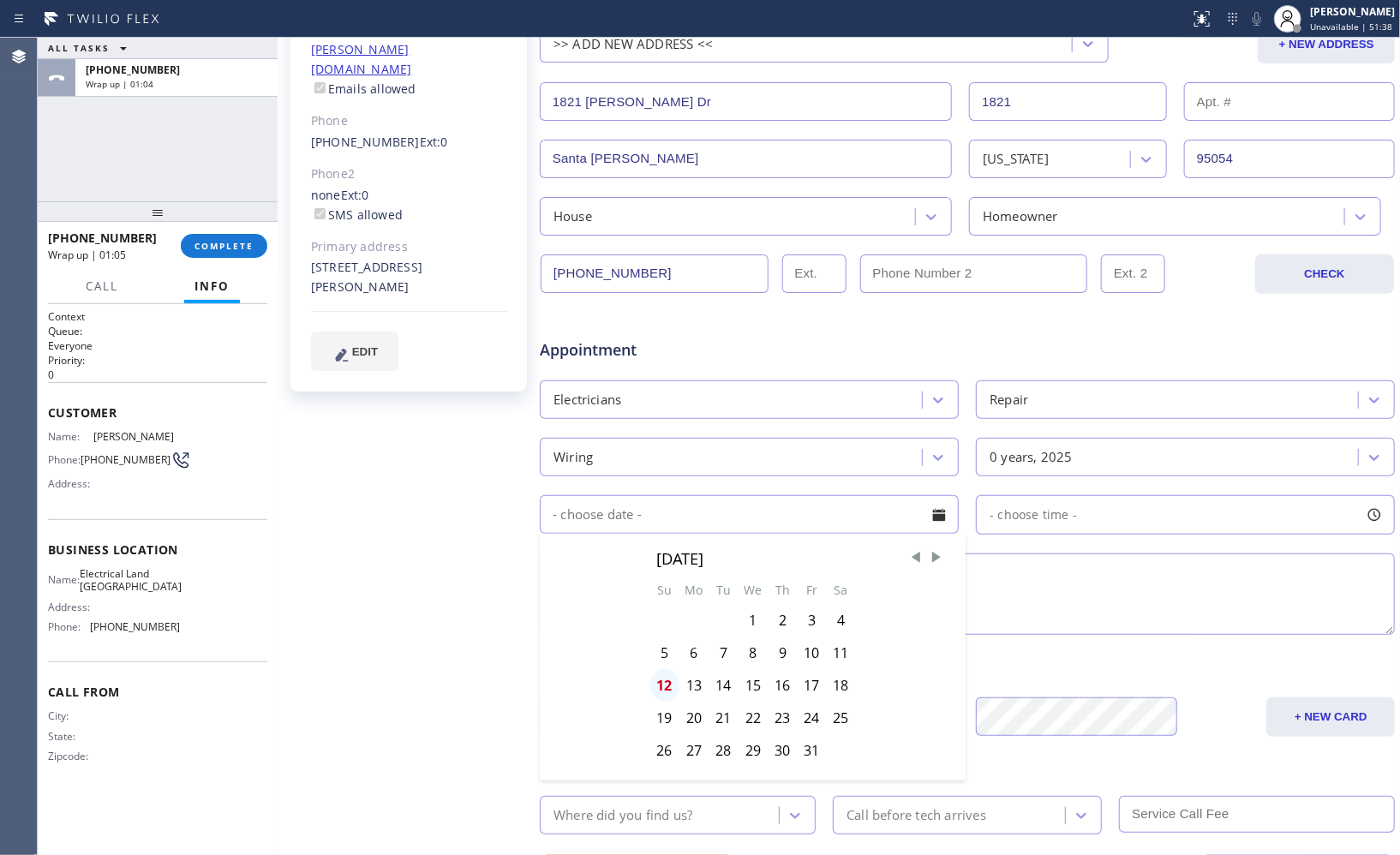
click at [664, 689] on div "12" at bounding box center [665, 685] width 29 height 33
type input "[DATE]"
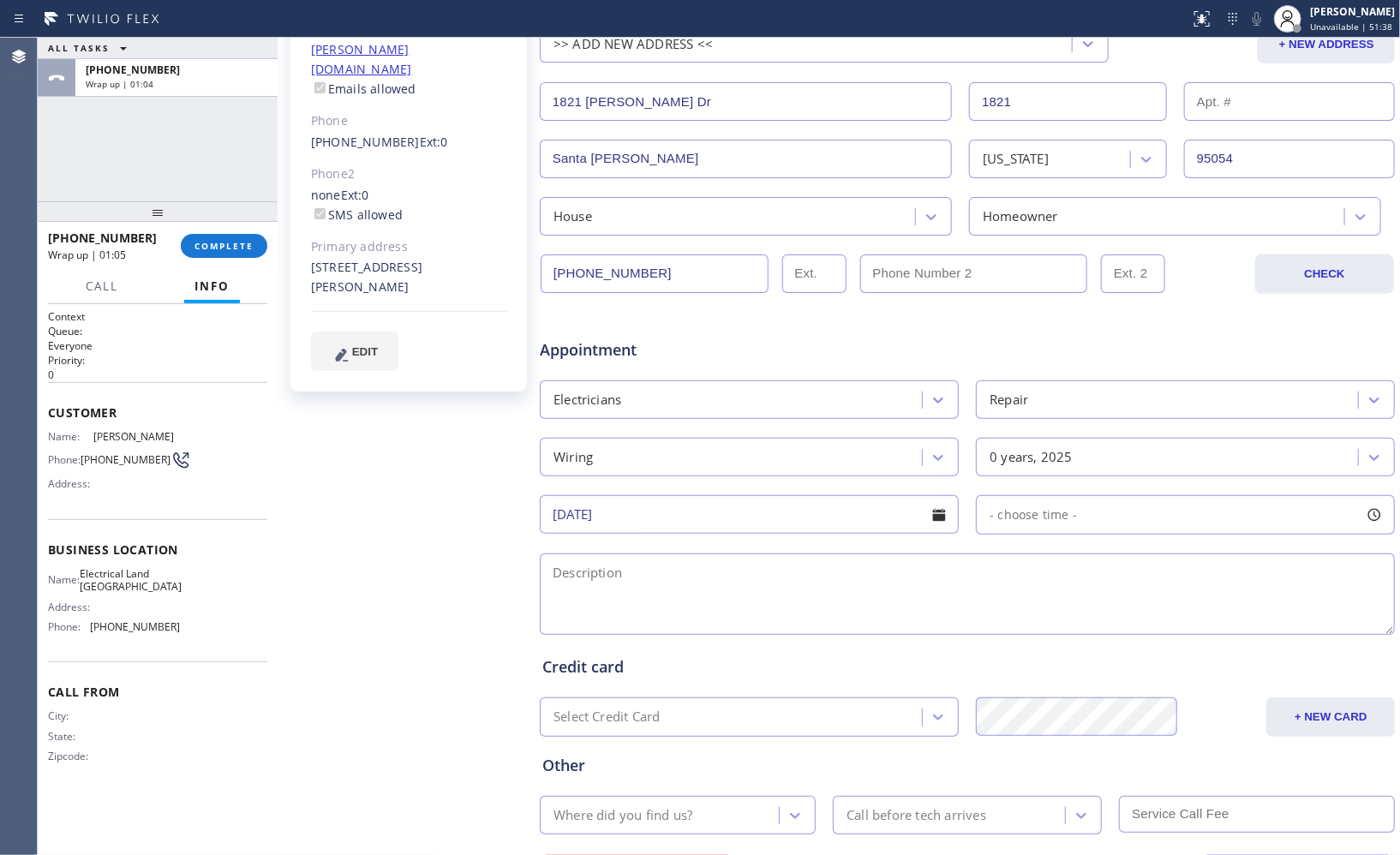
click at [1151, 500] on div "- choose time -" at bounding box center [1186, 514] width 419 height 39
drag, startPoint x: 1102, startPoint y: 626, endPoint x: 1184, endPoint y: 630, distance: 82.1
click at [1191, 630] on div at bounding box center [1201, 620] width 21 height 36
drag, startPoint x: 1067, startPoint y: 619, endPoint x: 1105, endPoint y: 620, distance: 38.0
click at [1105, 620] on div at bounding box center [1112, 620] width 21 height 36
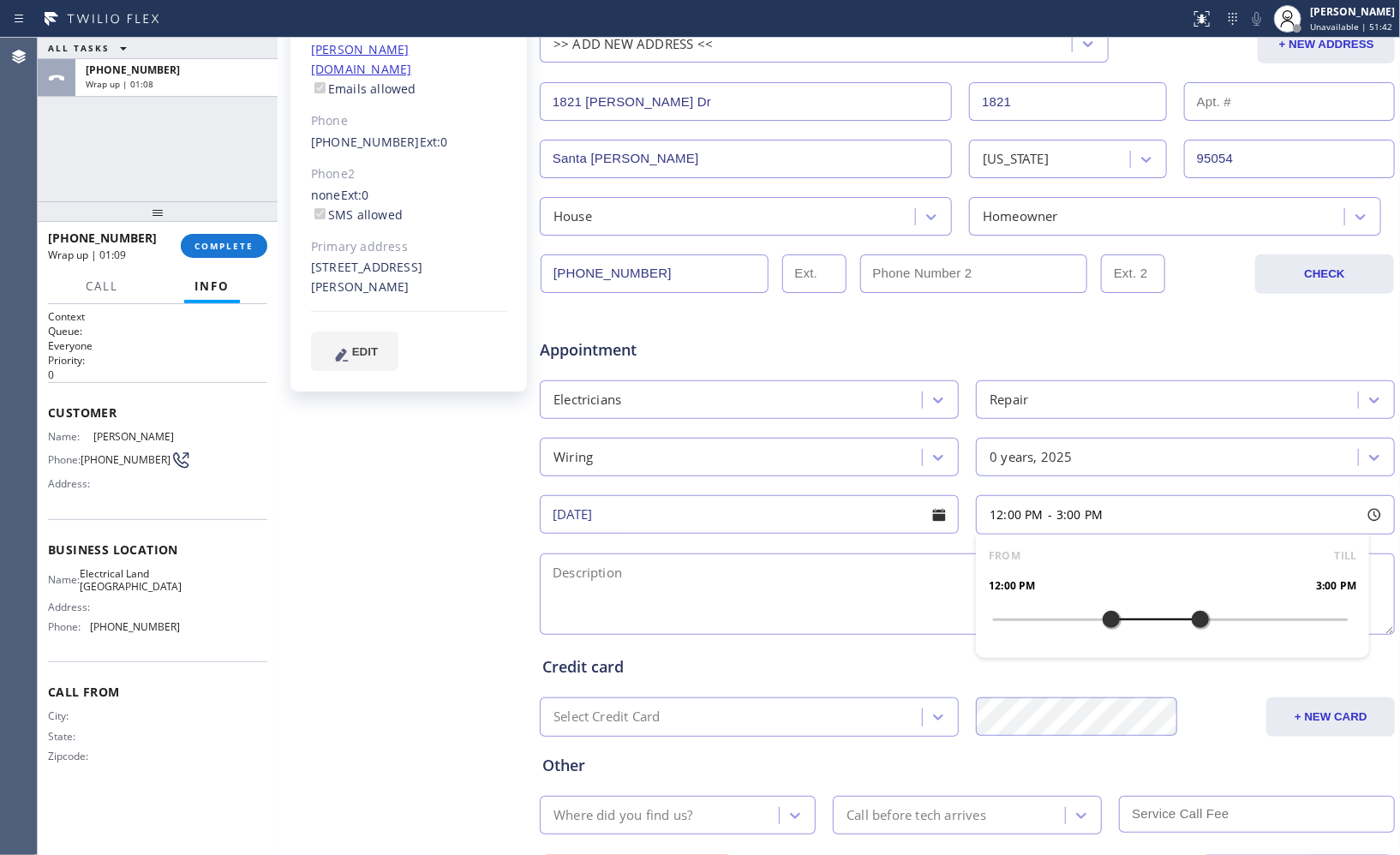
click at [732, 570] on textarea at bounding box center [967, 595] width 855 height 82
paste textarea "The outlets in kitchen countertop is not receiving power May be wires coming fr…"
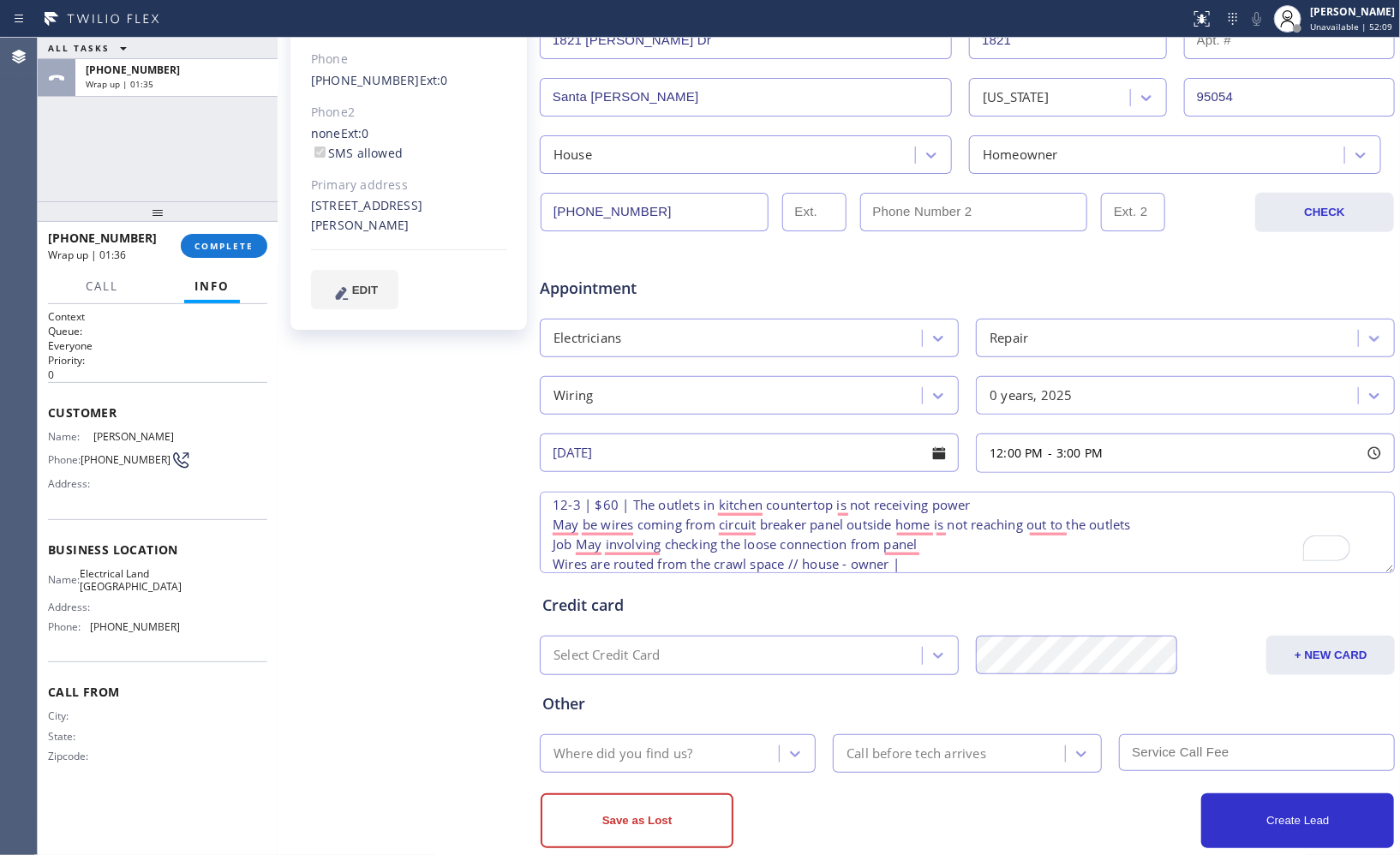
scroll to position [377, 0]
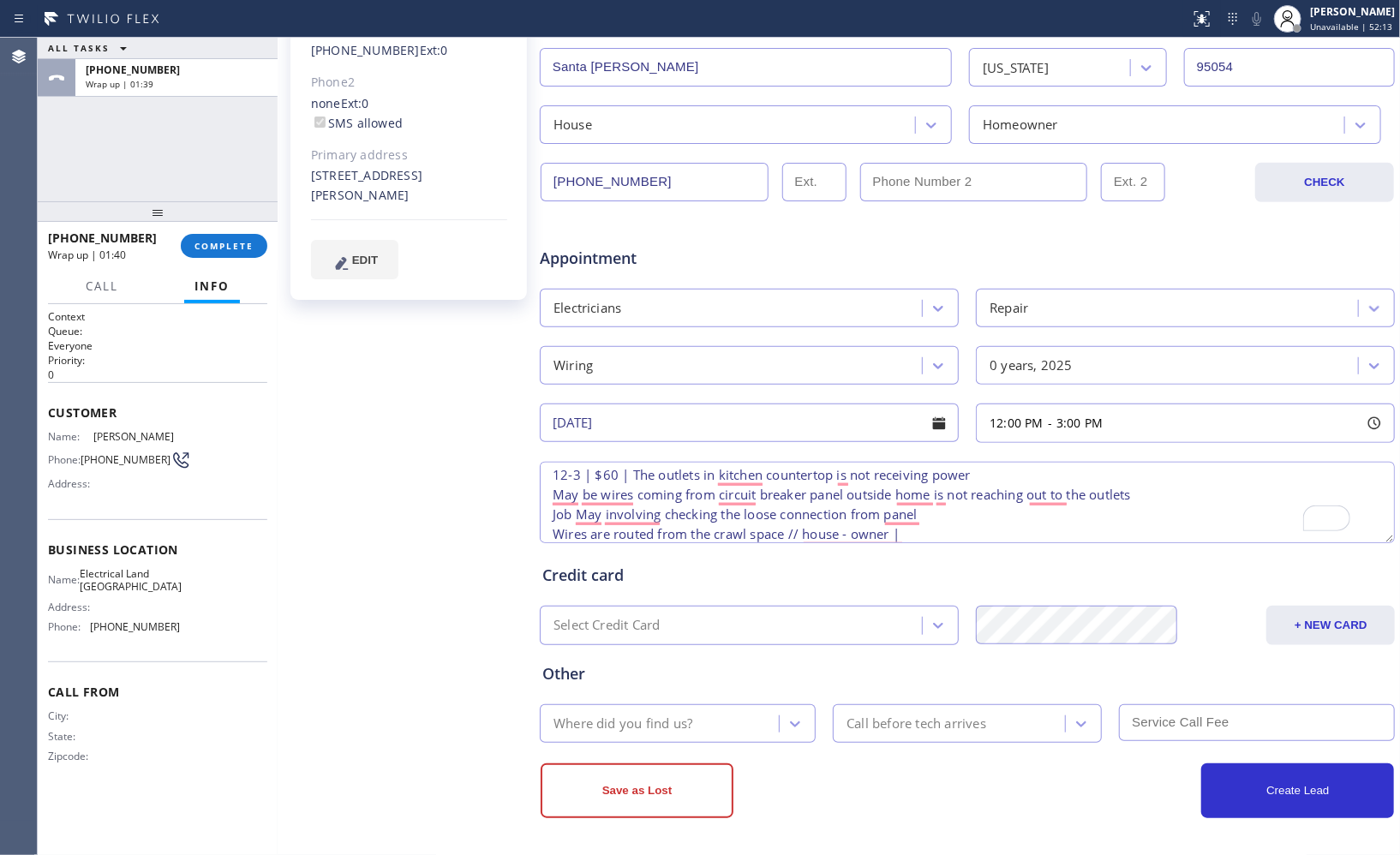
drag, startPoint x: 781, startPoint y: 533, endPoint x: 946, endPoint y: 544, distance: 165.4
click at [783, 533] on textarea "12-3 | $60 | The outlets in kitchen countertop is not receiving power May be wi…" at bounding box center [967, 502] width 855 height 82
click at [931, 531] on textarea "12-3 | $60 | The outlets in kitchen countertop is not receiving power May be wi…" at bounding box center [967, 502] width 855 height 82
paste textarea "[STREET_ADDRESS][PERSON_NAME][PERSON_NAME]"
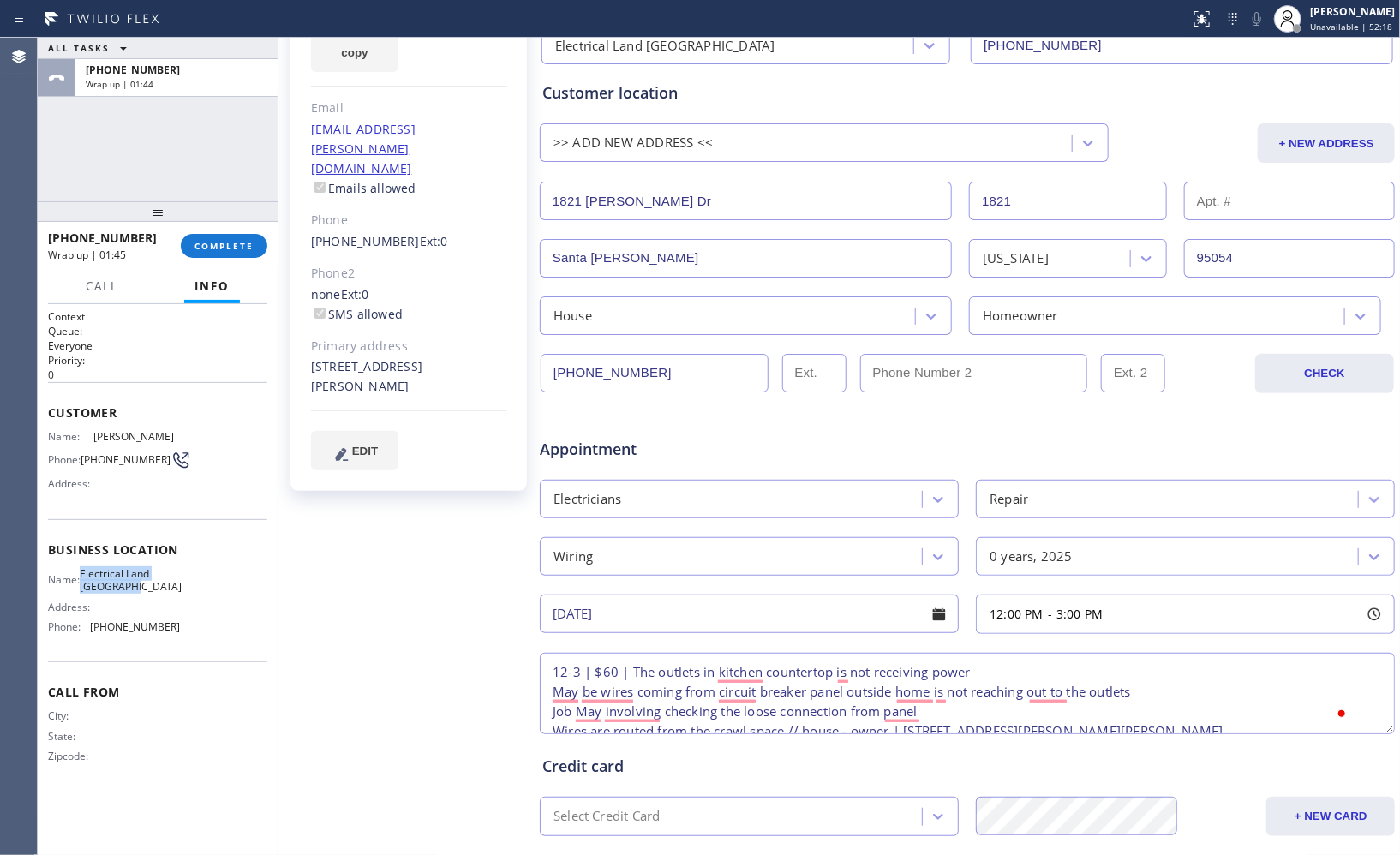
drag, startPoint x: 124, startPoint y: 584, endPoint x: 345, endPoint y: 601, distance: 221.7
click at [90, 568] on div "Name: Electrical Land [GEOGRAPHIC_DATA]" at bounding box center [114, 580] width 132 height 26
copy span "Electrical Land [GEOGRAPHIC_DATA]"
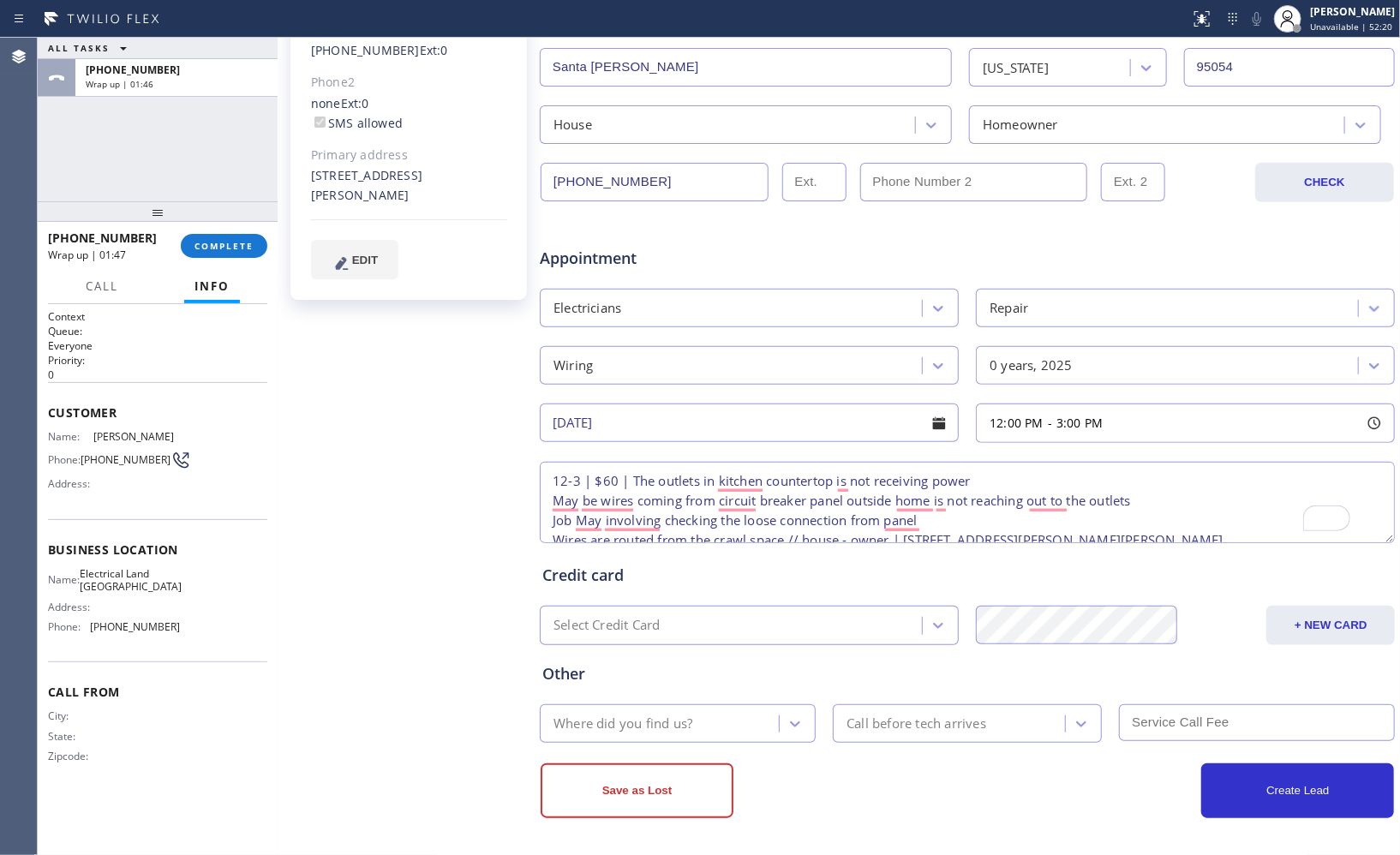
click at [1149, 538] on textarea "12-3 | $60 | The outlets in kitchen countertop is not receiving power May be wi…" at bounding box center [967, 502] width 855 height 82
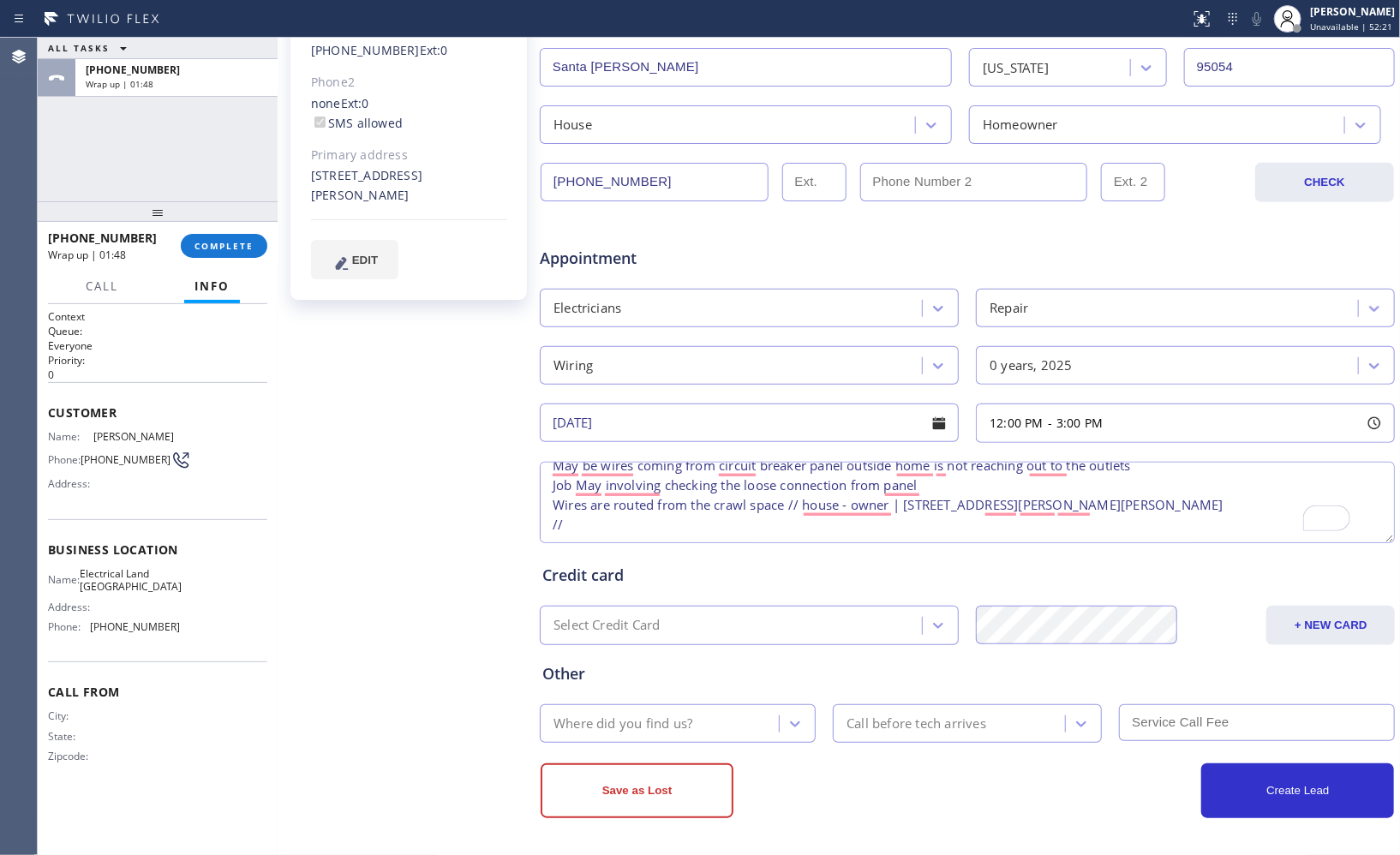
click at [600, 523] on textarea "12-3 | $60 | The outlets in kitchen countertop is not receiving power May be wi…" at bounding box center [967, 502] width 855 height 82
paste textarea "Electrical Land [GEOGRAPHIC_DATA]"
type textarea "12-3 | $60 | The outlets in kitchen countertop is not receiving power May be wi…"
click at [631, 720] on div "Where did you find us?" at bounding box center [623, 724] width 139 height 20
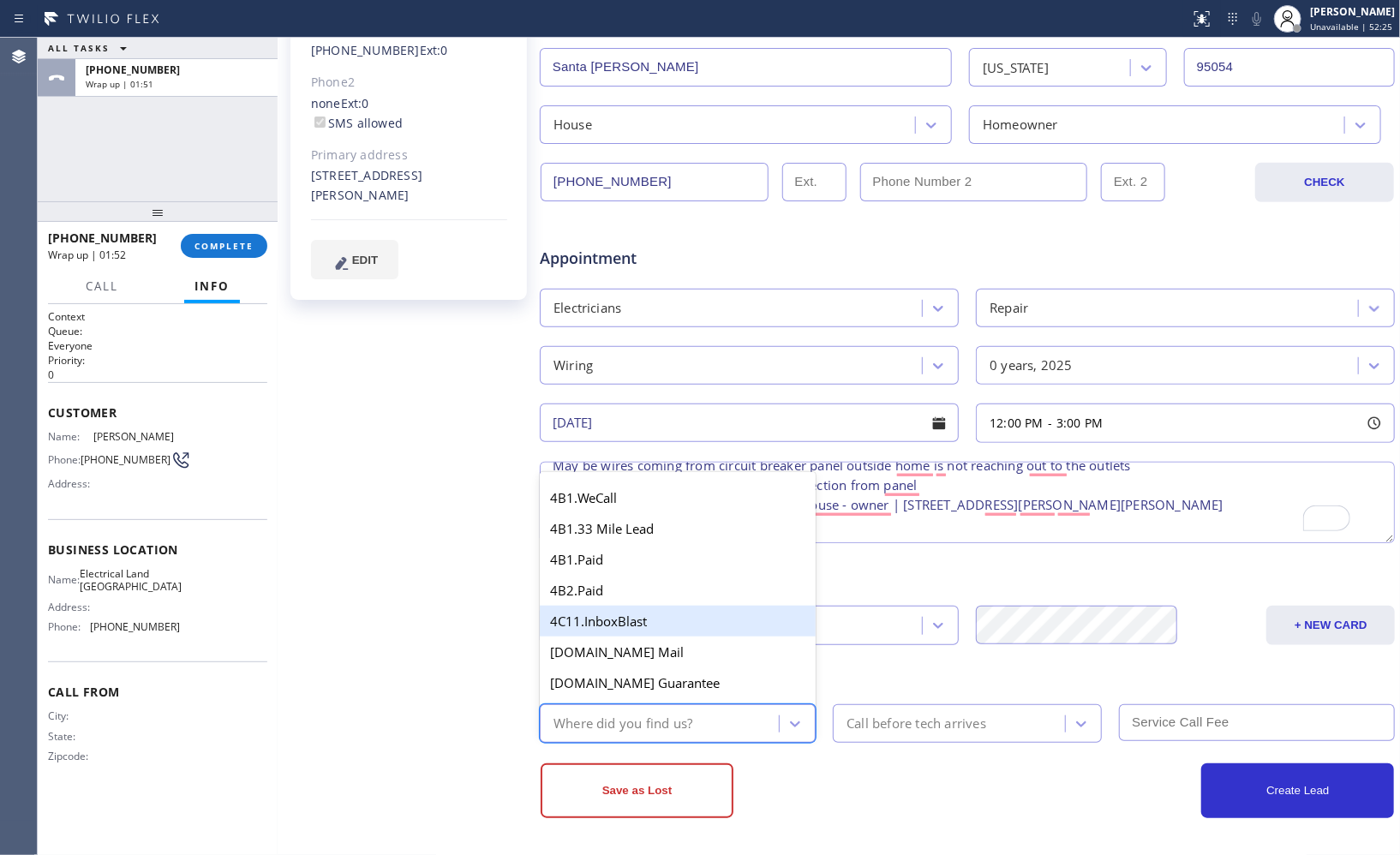
type input "g"
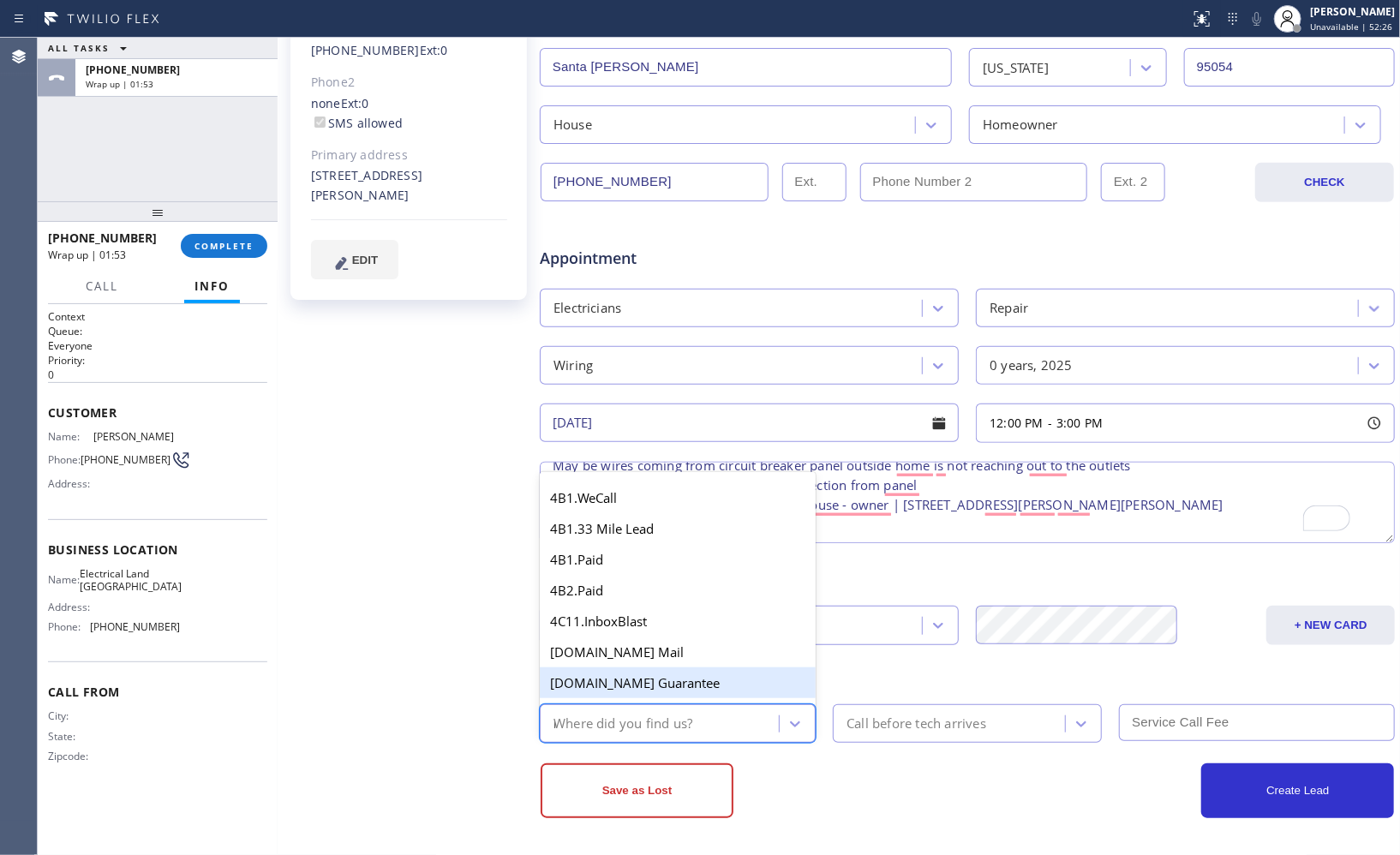
type input "re"
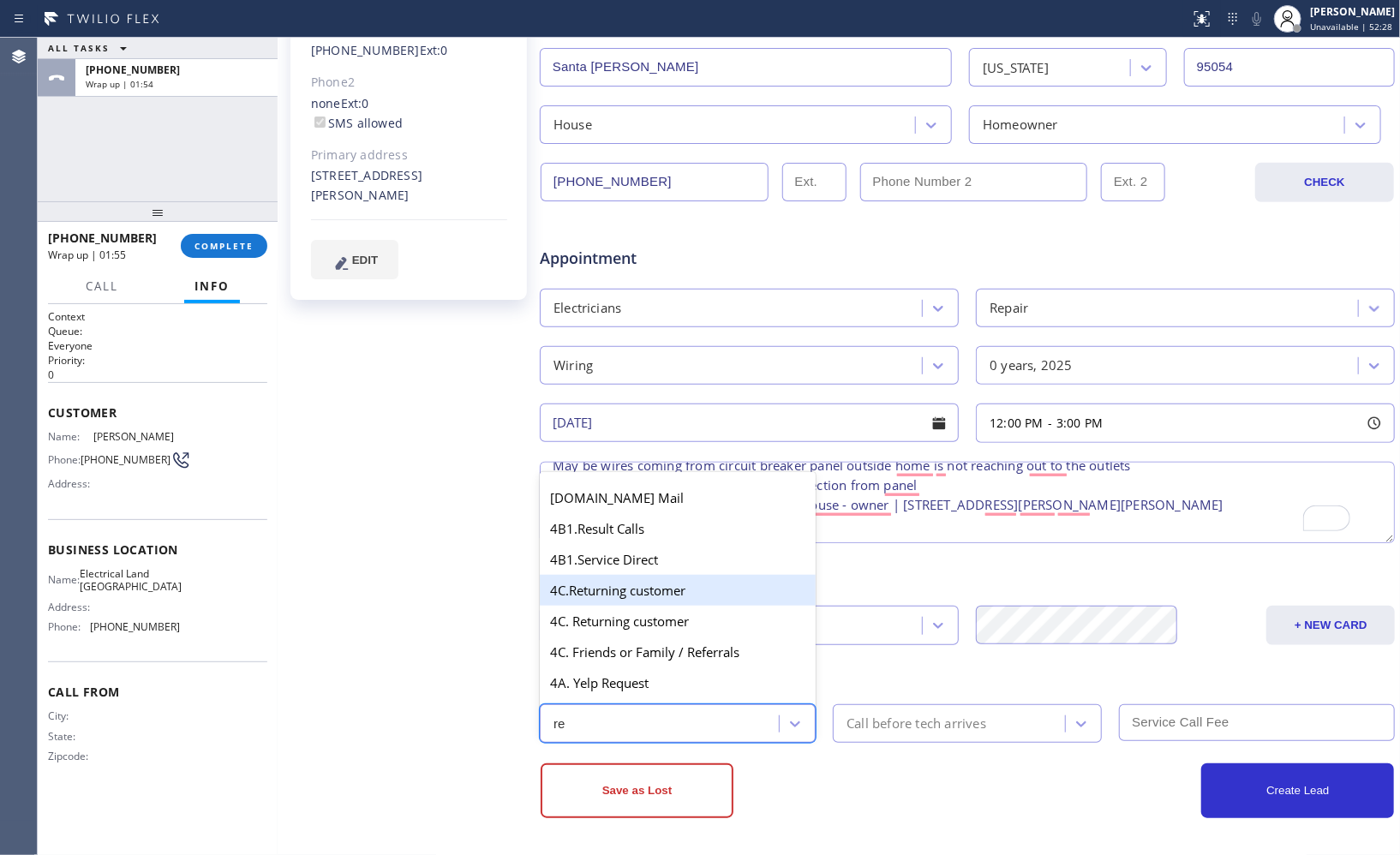
click at [647, 598] on div "4C.Returning customer" at bounding box center [677, 590] width 276 height 31
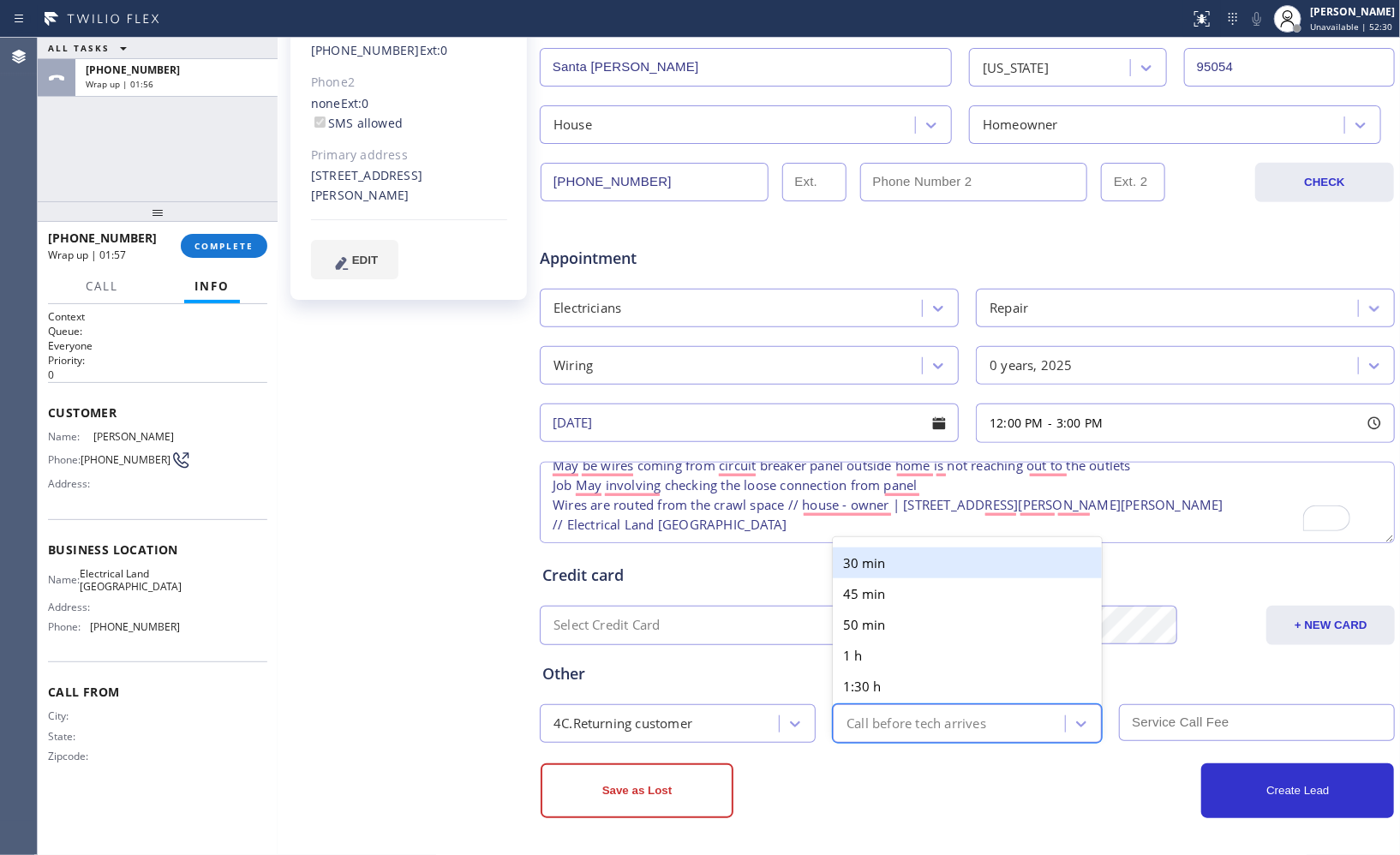
click at [932, 723] on div "Call before tech arrives" at bounding box center [917, 724] width 140 height 20
click at [879, 570] on div "30 min" at bounding box center [967, 563] width 269 height 31
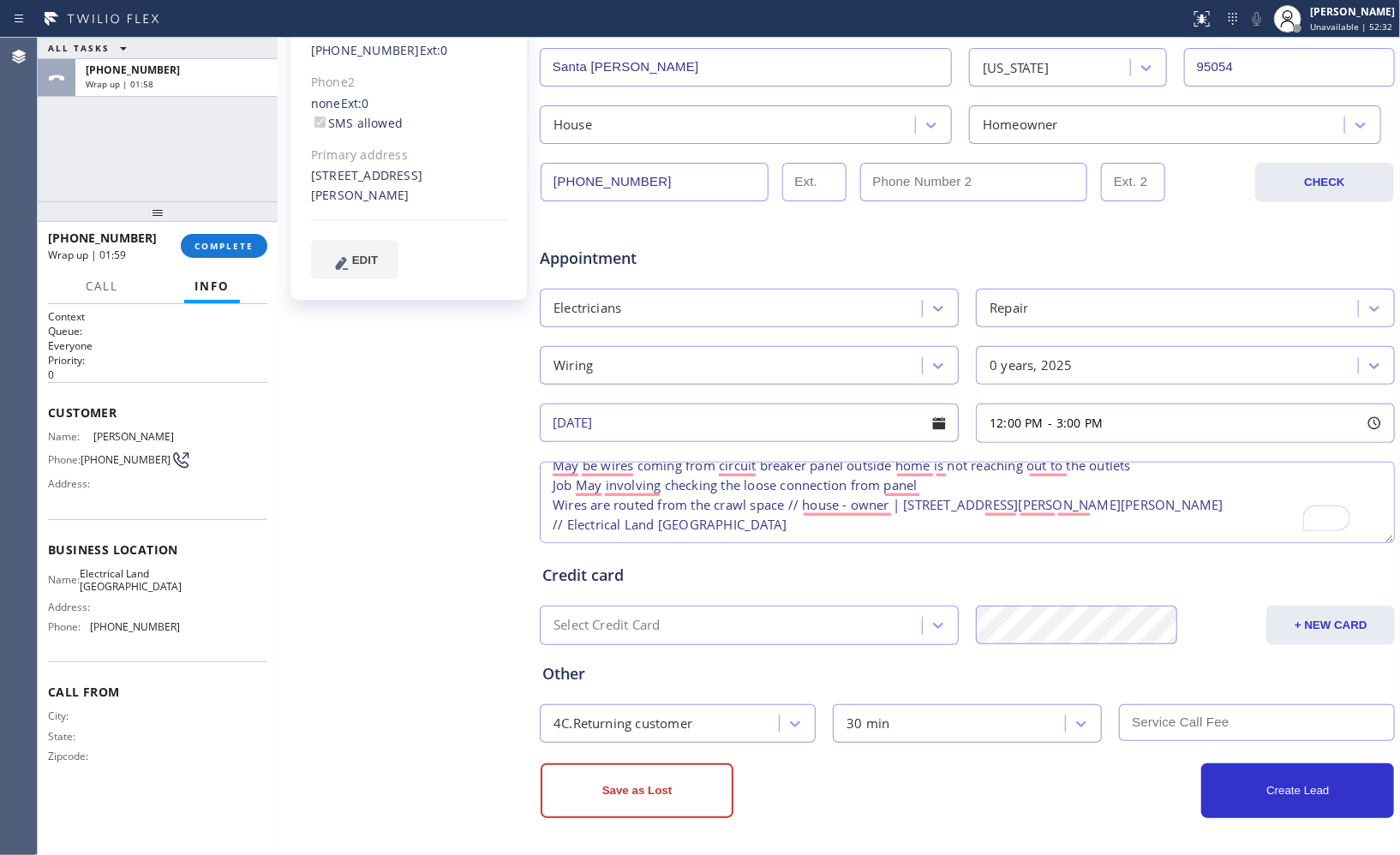
click at [1231, 731] on input "text" at bounding box center [1257, 723] width 276 height 37
type input "60"
click at [1270, 791] on button "Create Lead" at bounding box center [1298, 791] width 193 height 54
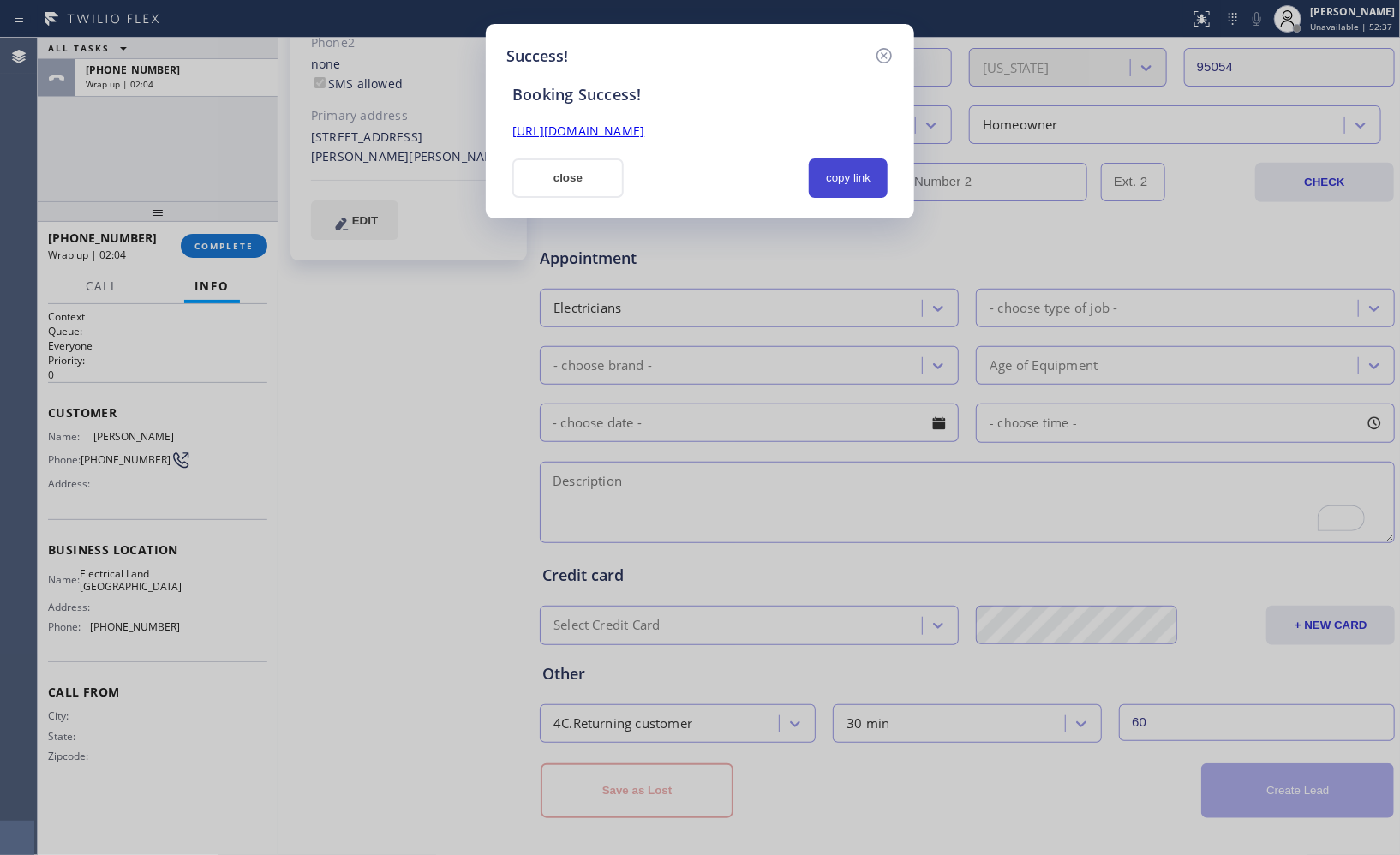
click at [851, 177] on button "copy link" at bounding box center [848, 178] width 79 height 39
click at [238, 245] on div "Success! Booking Success! [URL][DOMAIN_NAME] close copied!" at bounding box center [700, 427] width 1400 height 855
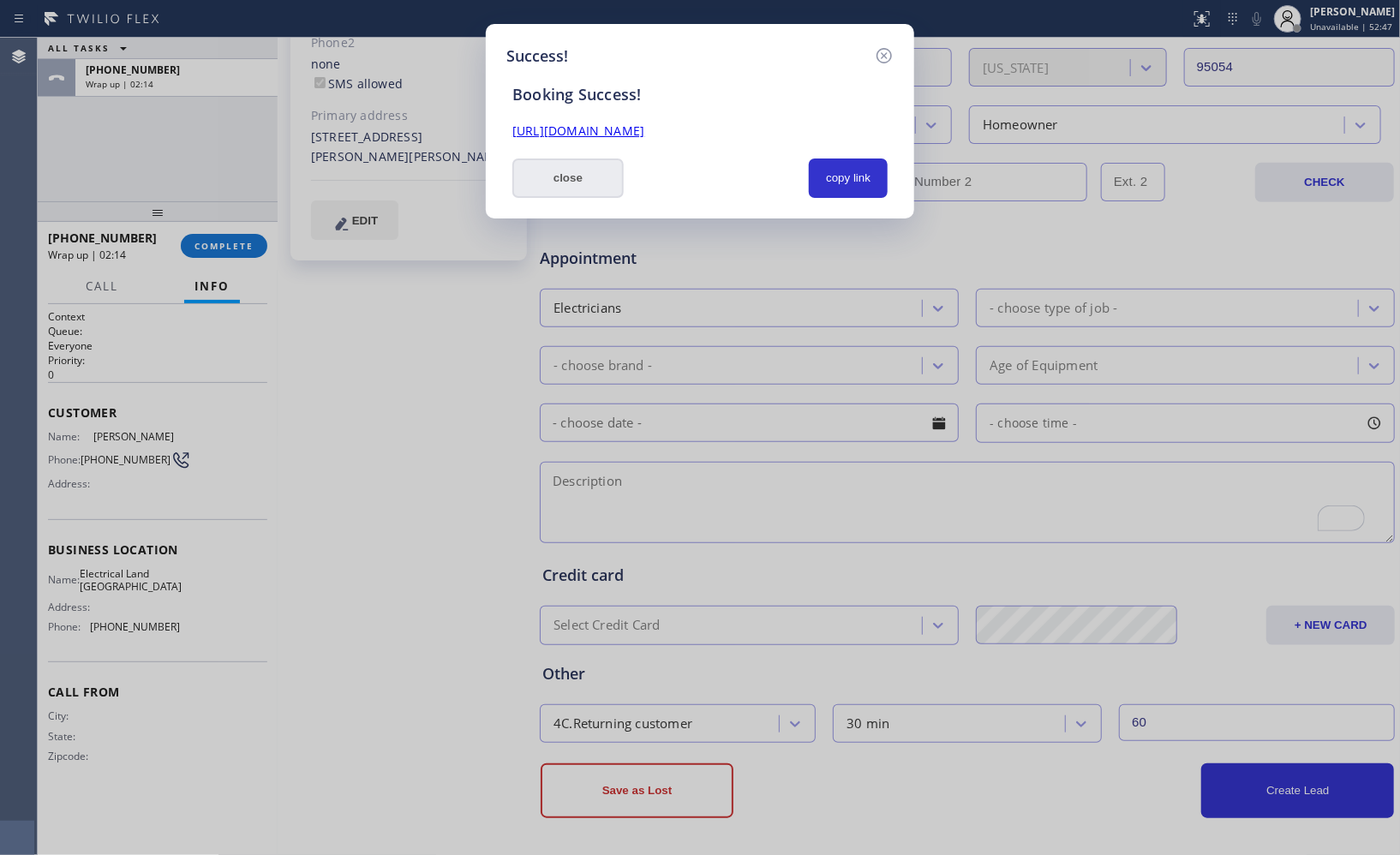
click at [576, 190] on button "close" at bounding box center [568, 178] width 112 height 39
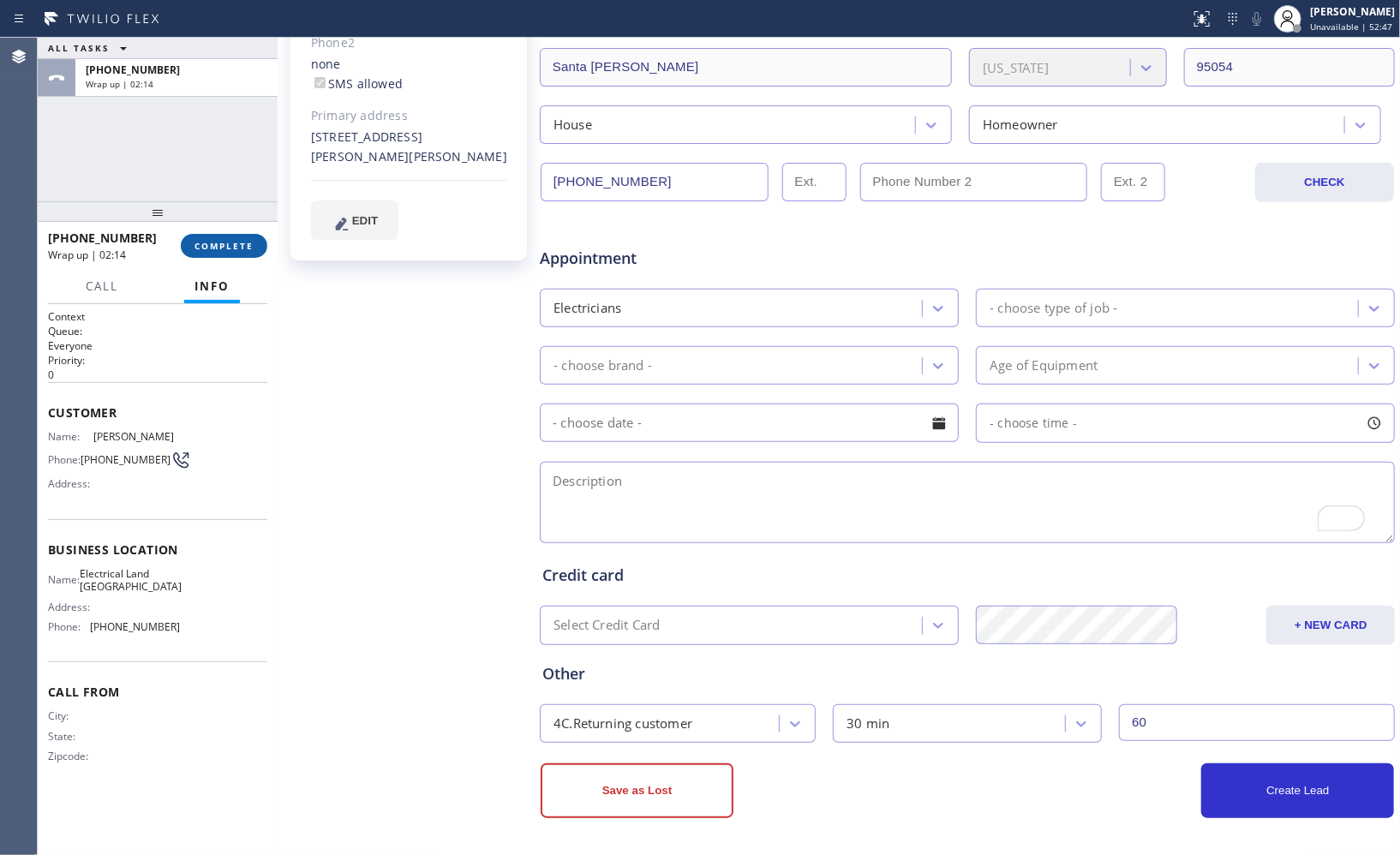
click at [258, 235] on button "COMPLETE" at bounding box center [223, 246] width 86 height 24
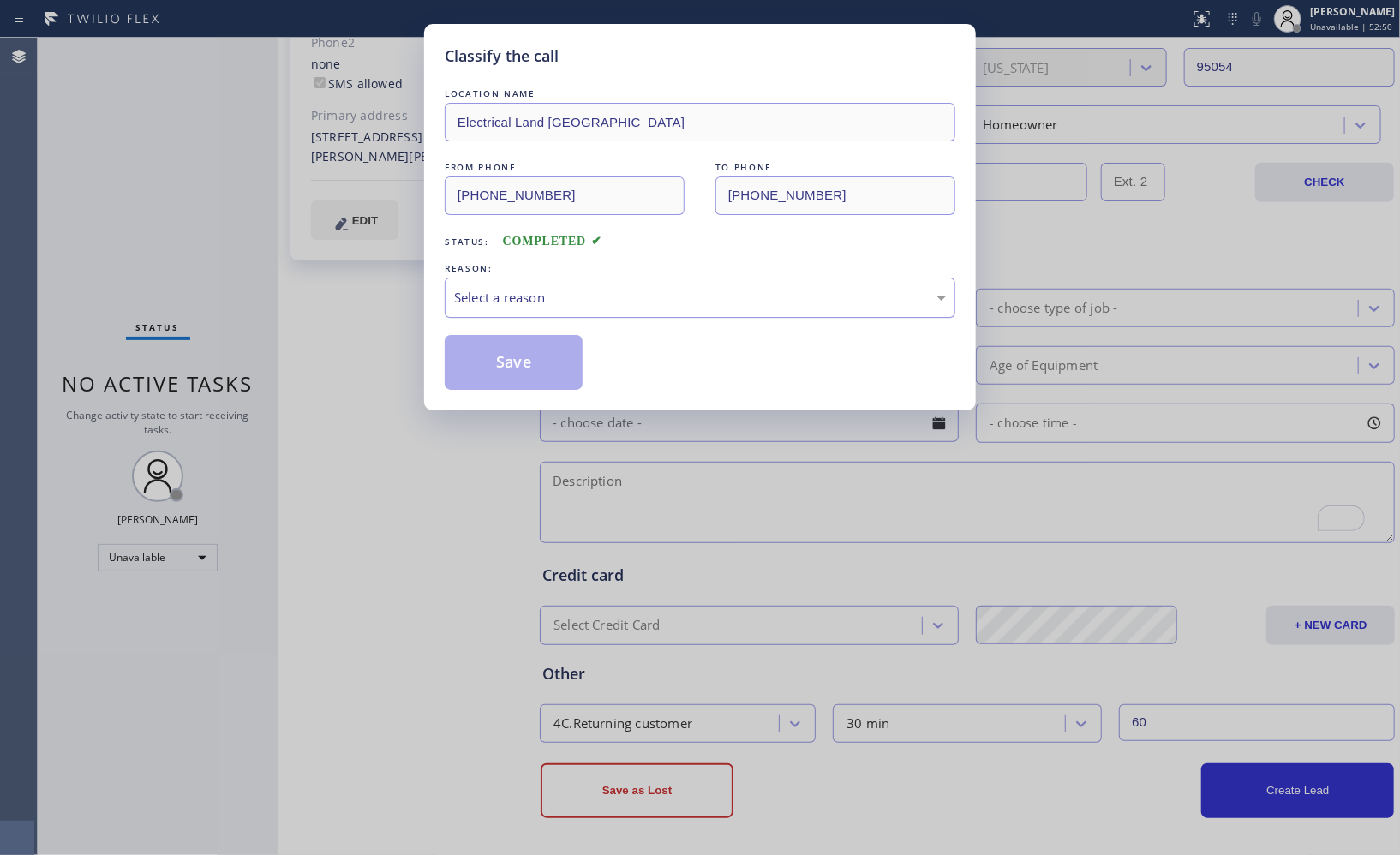
click at [632, 314] on div "Select a reason" at bounding box center [700, 297] width 510 height 40
click at [516, 352] on button "Save" at bounding box center [514, 363] width 138 height 54
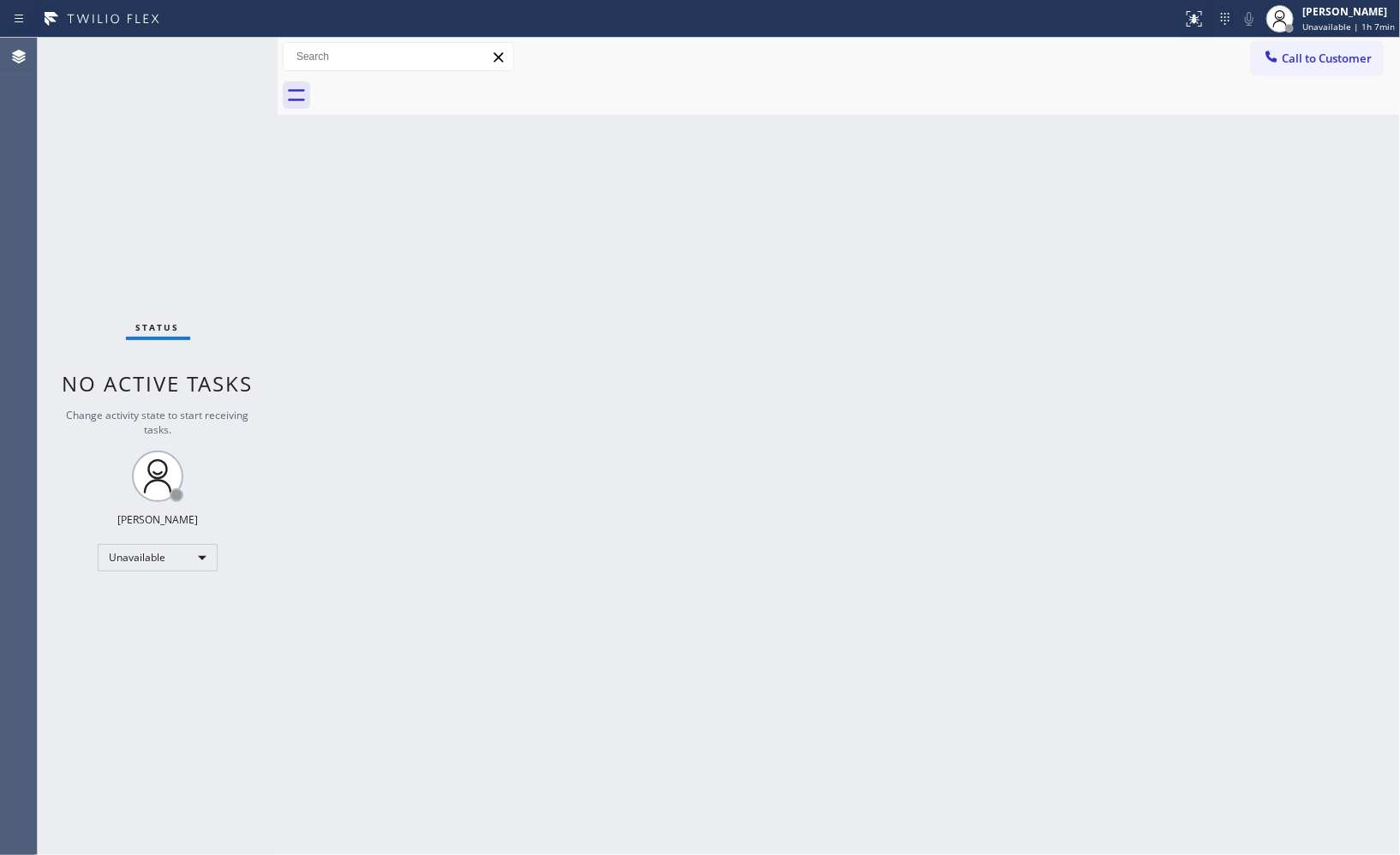
click at [1102, 74] on div "Call to Customer Outbound call Location Electrical Land [GEOGRAPHIC_DATA] Your …" at bounding box center [839, 57] width 1123 height 39
click at [1101, 518] on div "Back to Dashboard Change Sender ID Customers Technicians Select a contact Outbo…" at bounding box center [839, 447] width 1123 height 818
click at [643, 277] on div "Back to Dashboard Change Sender ID Customers Technicians Select a contact Outbo…" at bounding box center [839, 447] width 1123 height 818
drag, startPoint x: 1034, startPoint y: 102, endPoint x: 760, endPoint y: 22, distance: 285.4
click at [1034, 102] on div at bounding box center [858, 95] width 1085 height 39
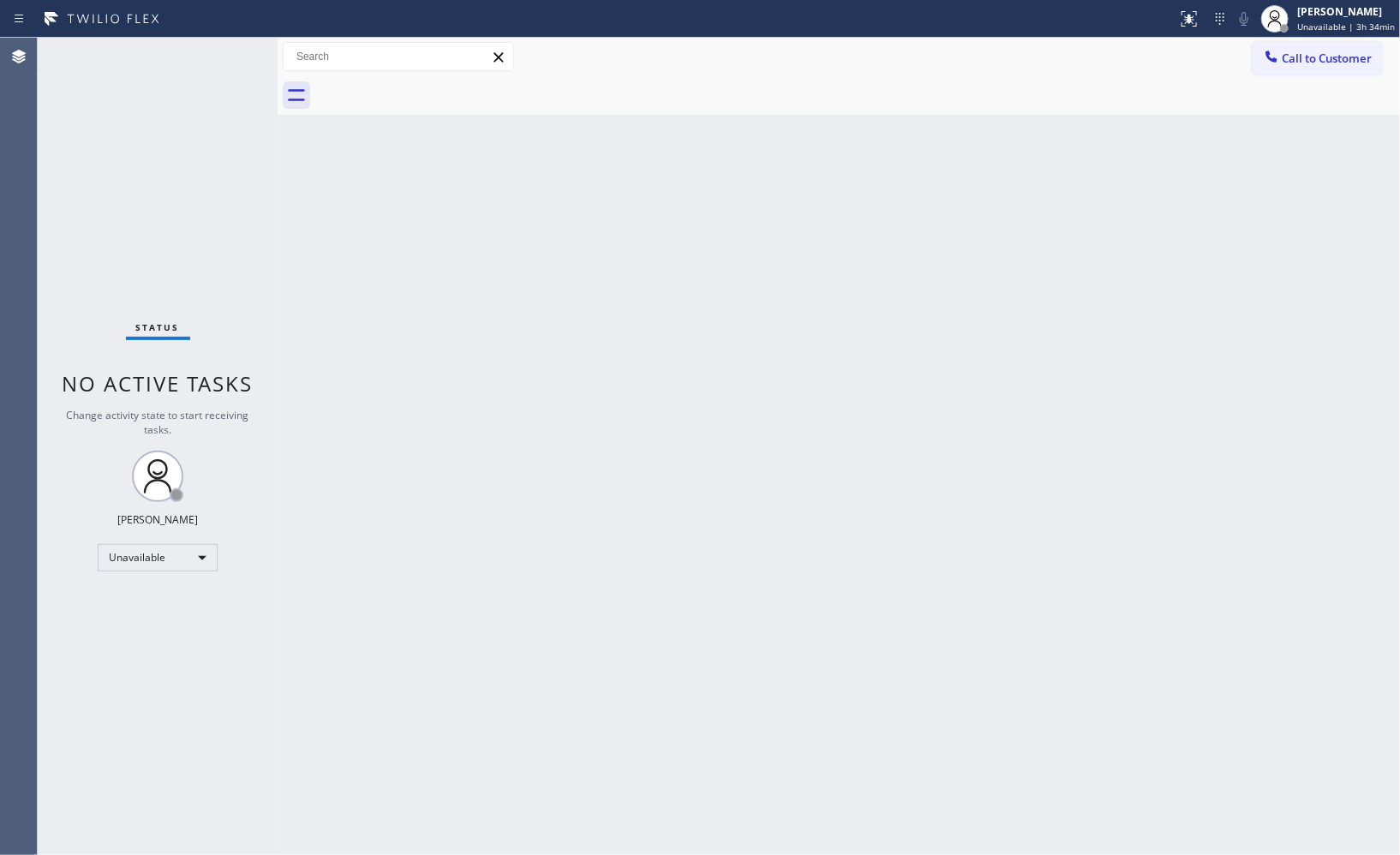
click at [532, 291] on div "Back to Dashboard Change Sender ID Customers Technicians Select a contact Outbo…" at bounding box center [839, 447] width 1123 height 818
click at [957, 221] on div "Back to Dashboard Change Sender ID Customers Technicians Select a contact Outbo…" at bounding box center [839, 447] width 1123 height 818
